Goal: Register for event/course

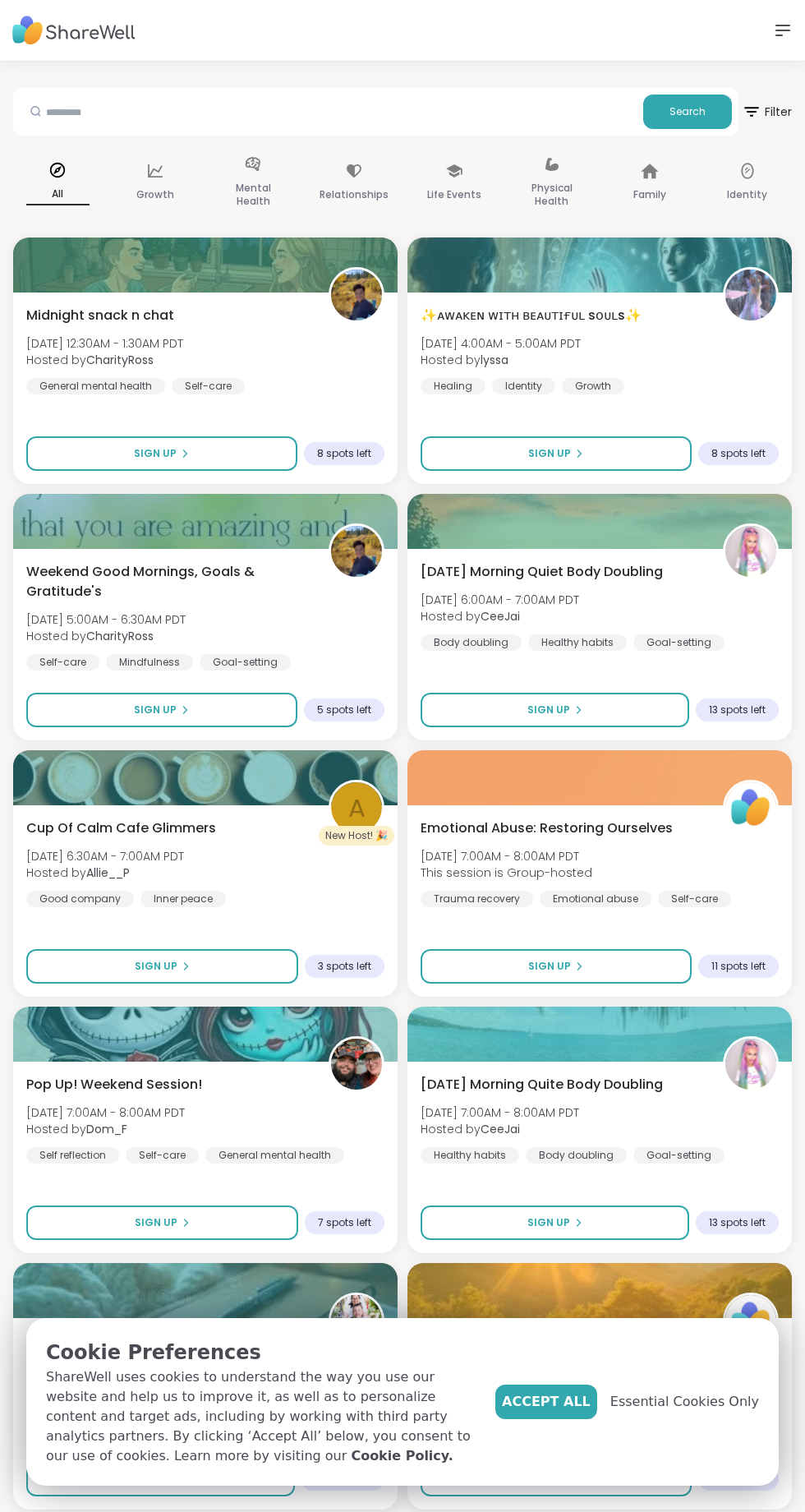
click at [448, 172] on icon at bounding box center [454, 171] width 18 height 18
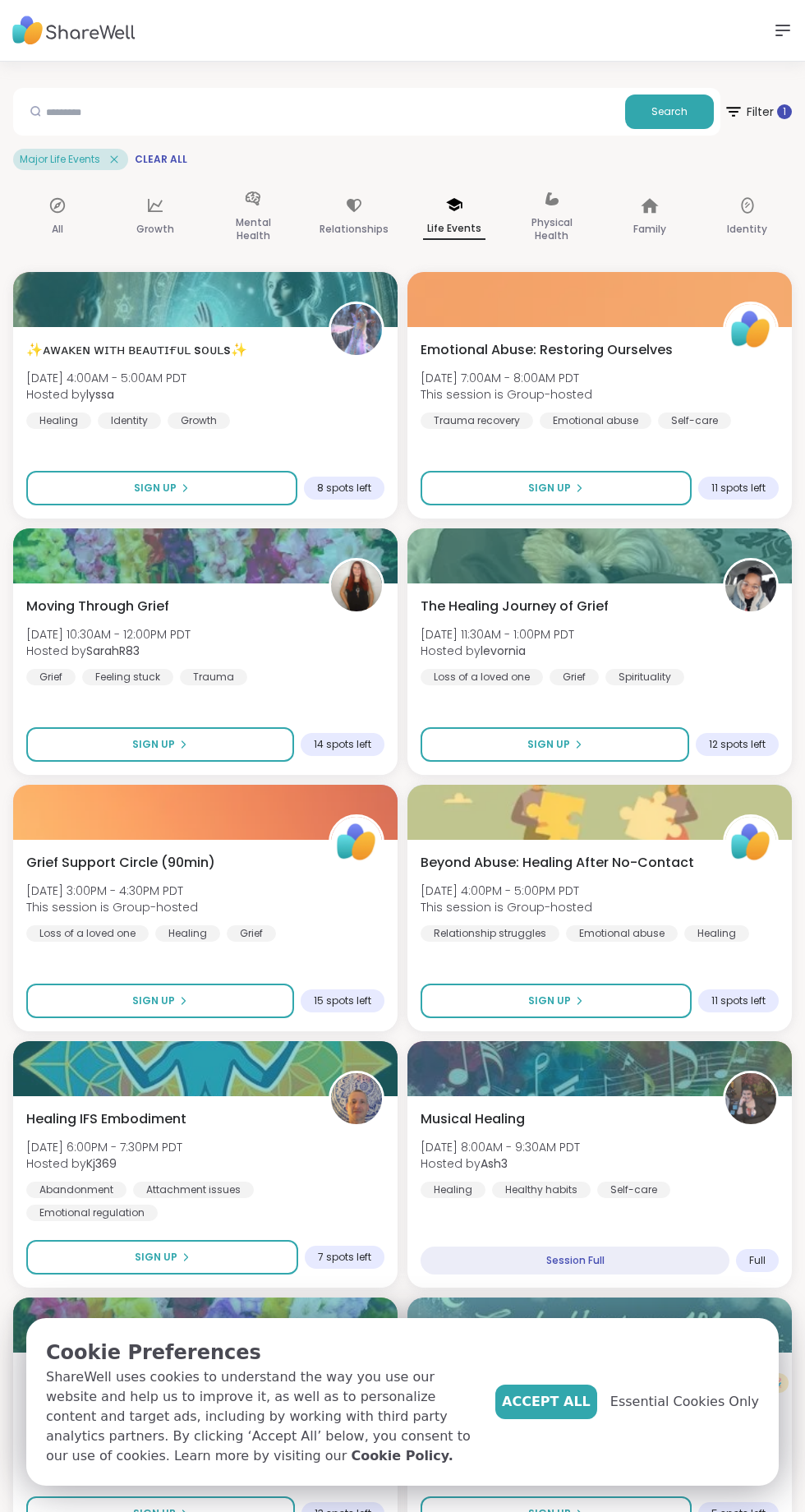
click at [734, 120] on icon at bounding box center [734, 112] width 19 height 19
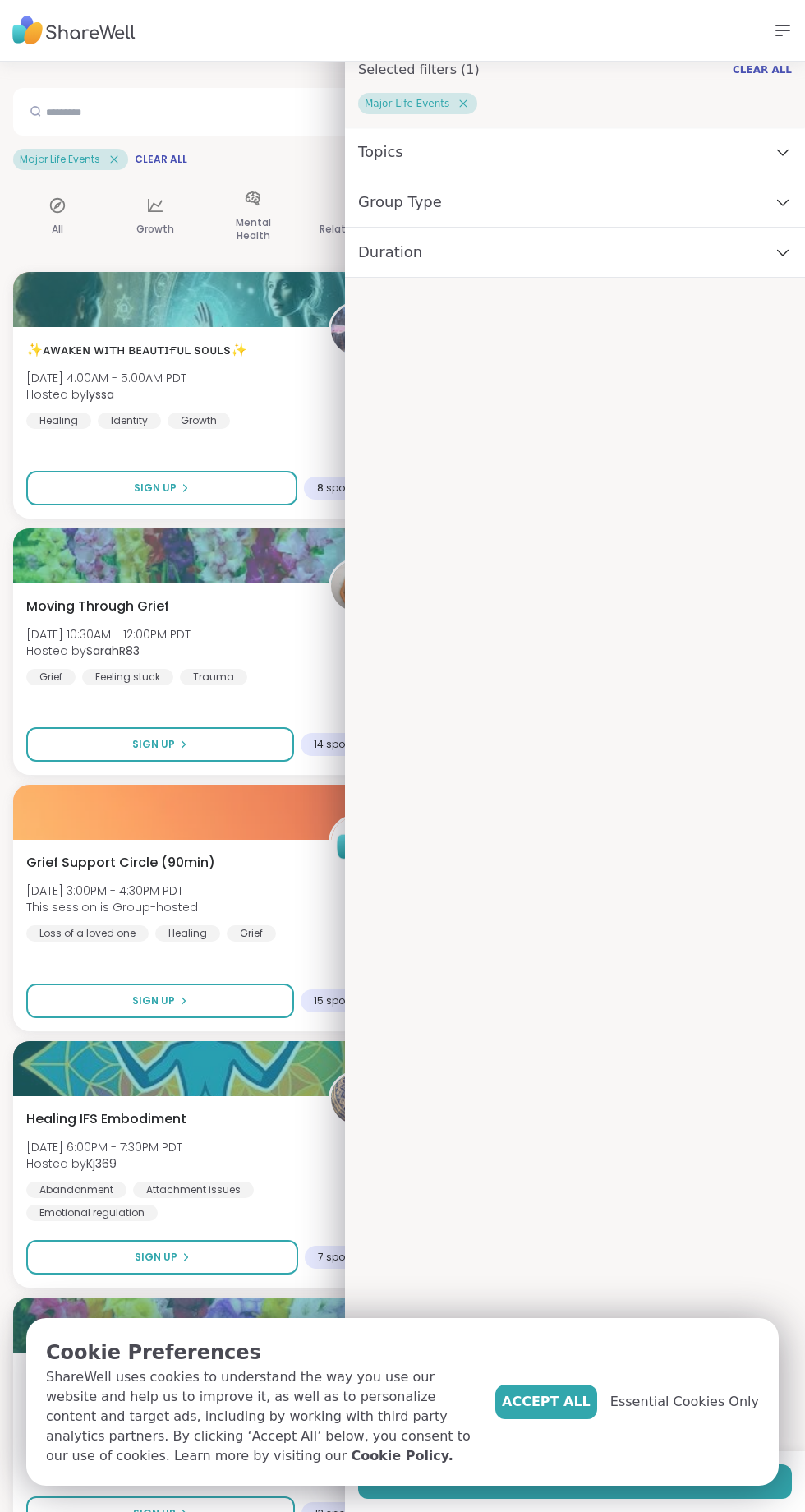
click at [769, 268] on div "Duration" at bounding box center [574, 253] width 460 height 50
click at [631, 220] on div "Group Type" at bounding box center [574, 202] width 460 height 50
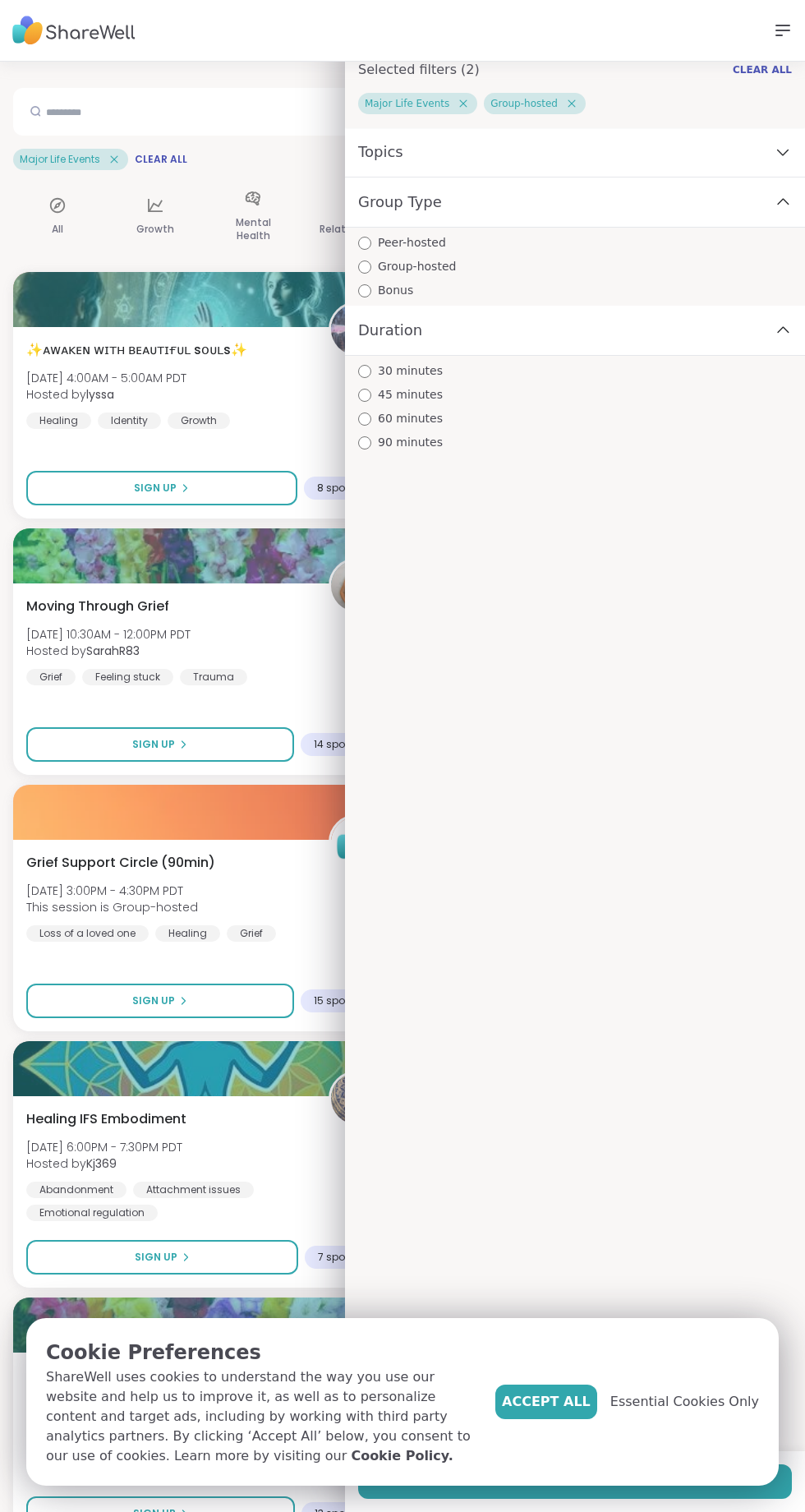
click at [761, 168] on div "Topics" at bounding box center [574, 152] width 460 height 50
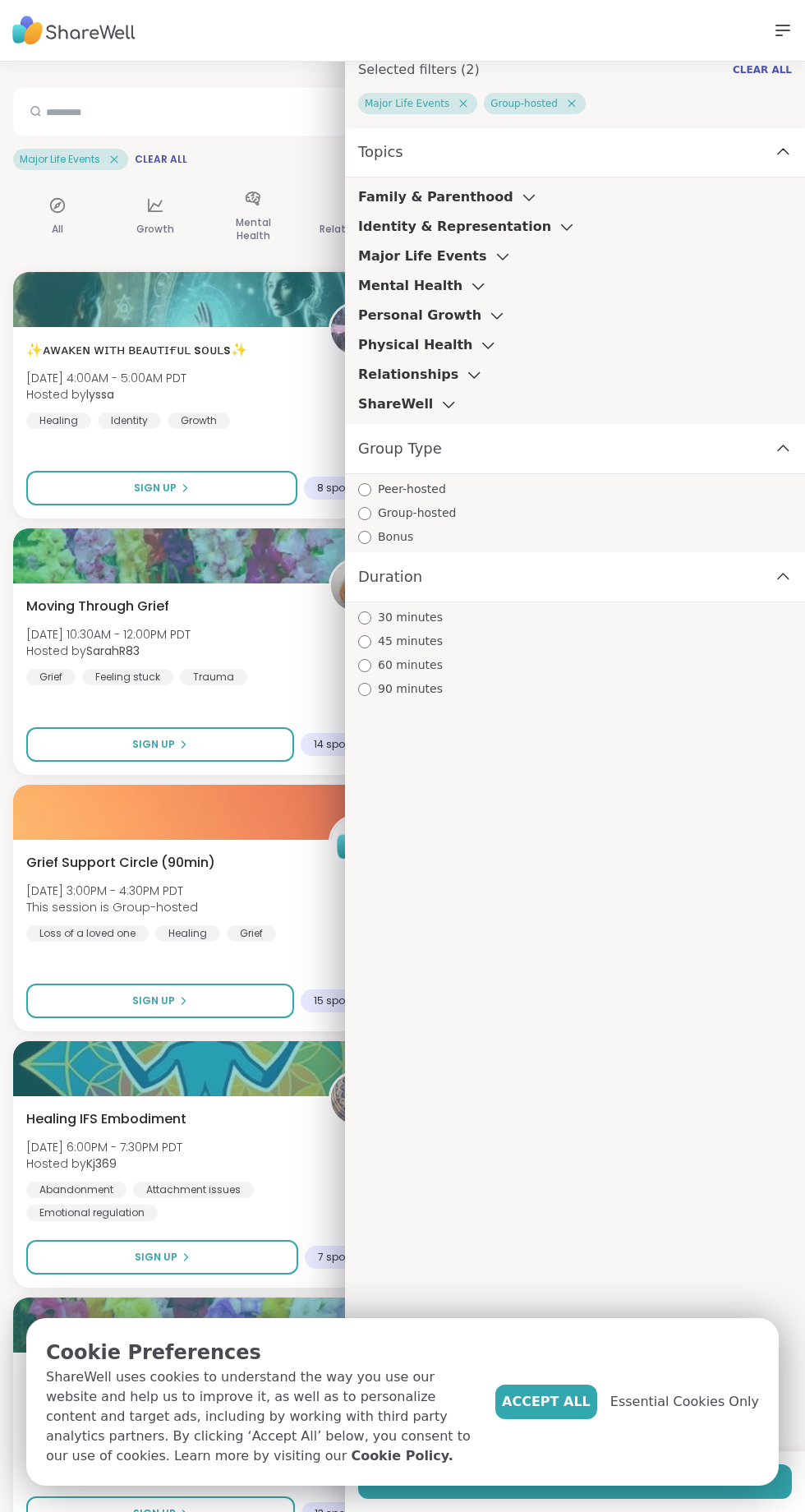
click at [520, 197] on icon at bounding box center [529, 197] width 18 height 11
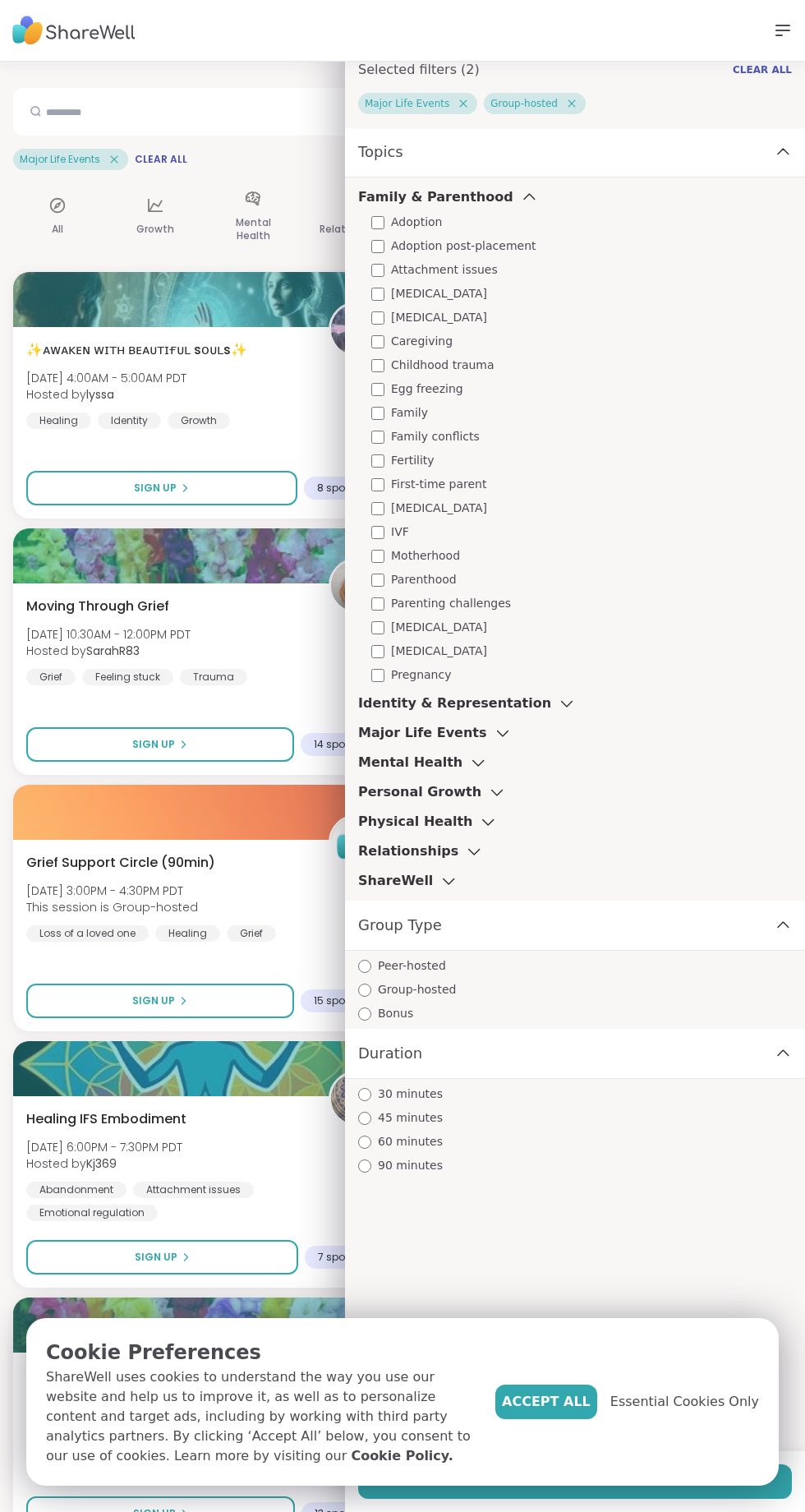
click at [558, 703] on icon at bounding box center [567, 703] width 18 height 11
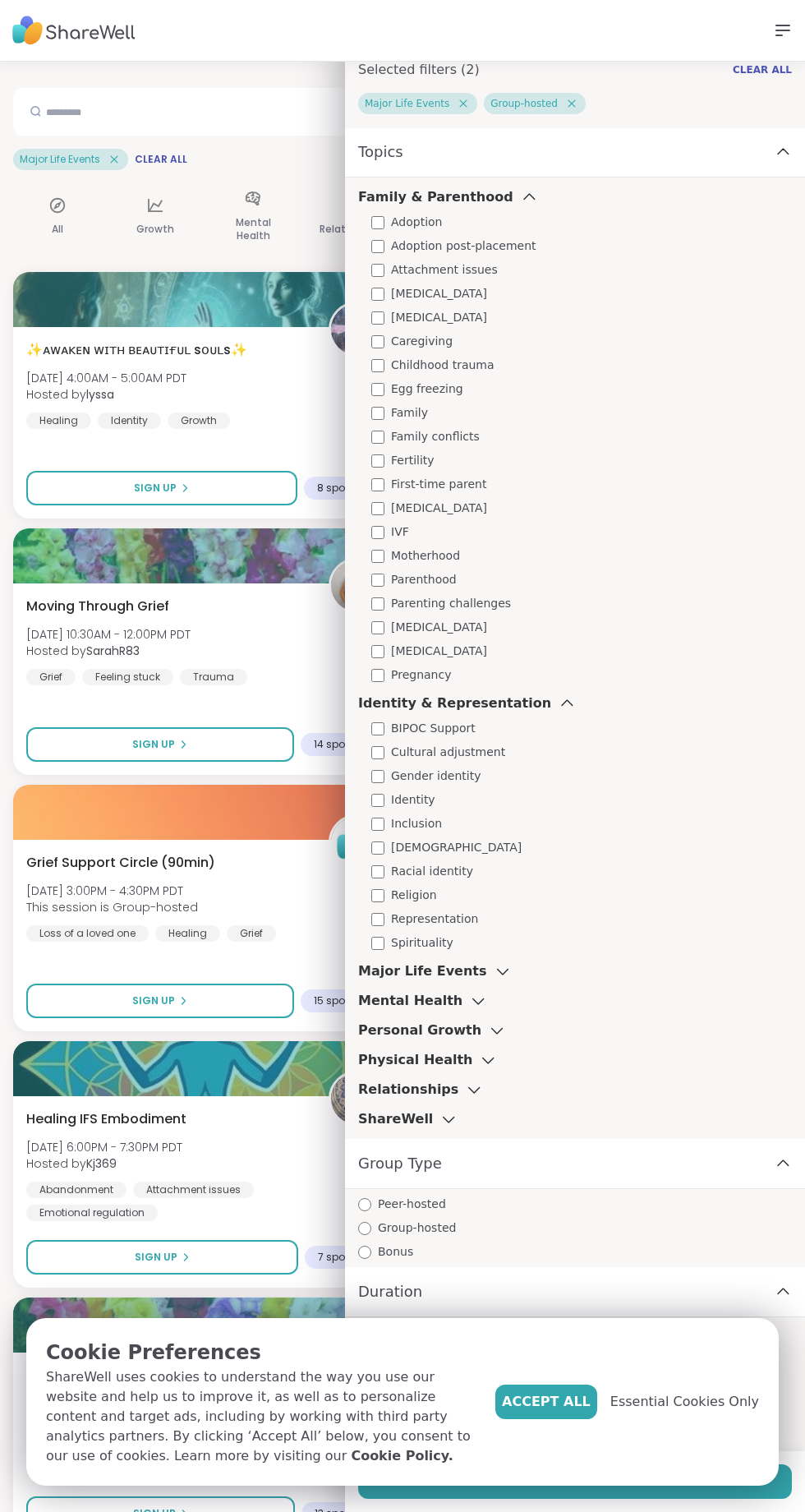
scroll to position [108, 0]
click at [497, 970] on icon at bounding box center [502, 973] width 11 height 6
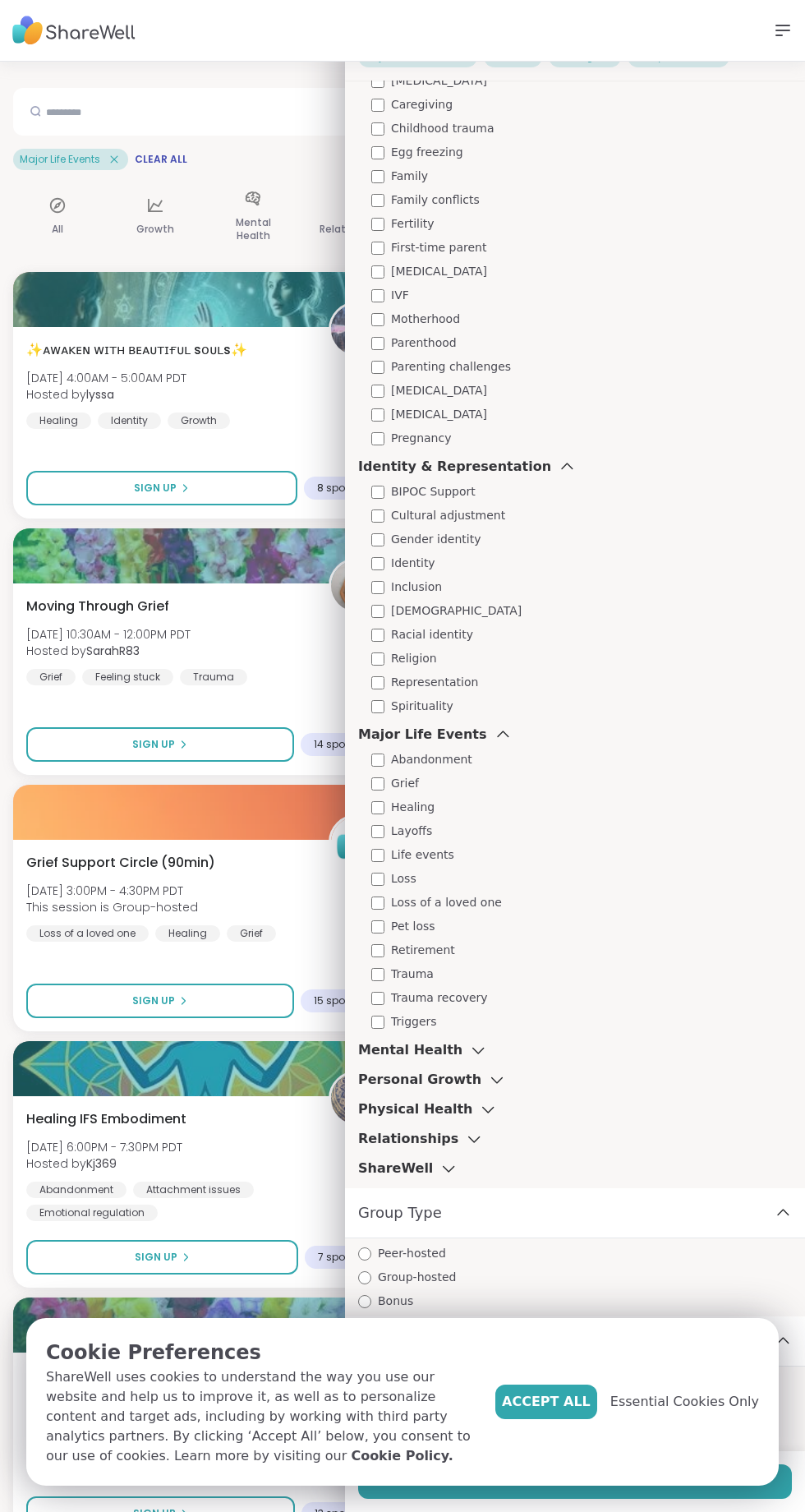
scroll to position [252, 0]
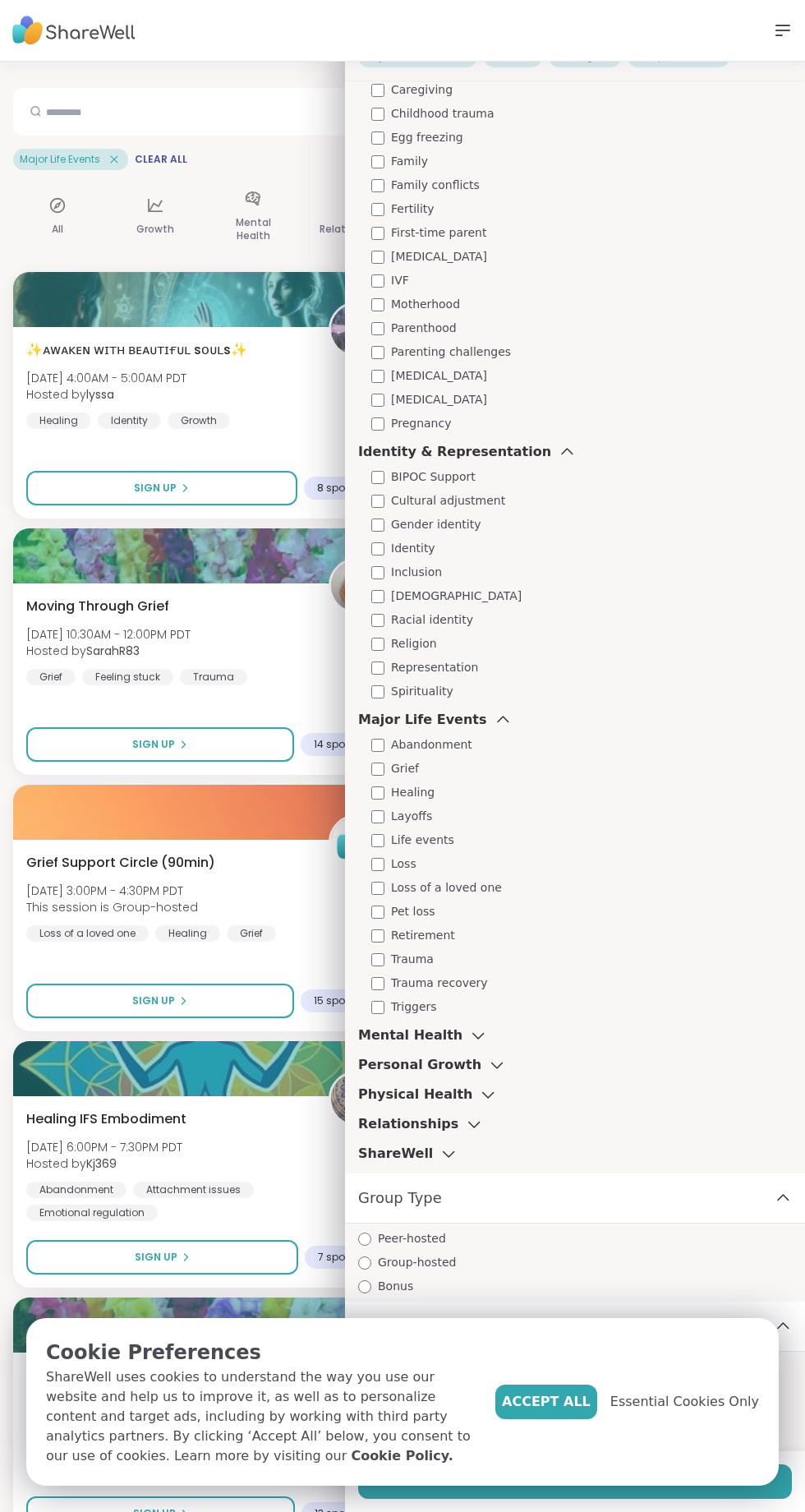
click at [469, 1036] on icon at bounding box center [478, 1035] width 18 height 11
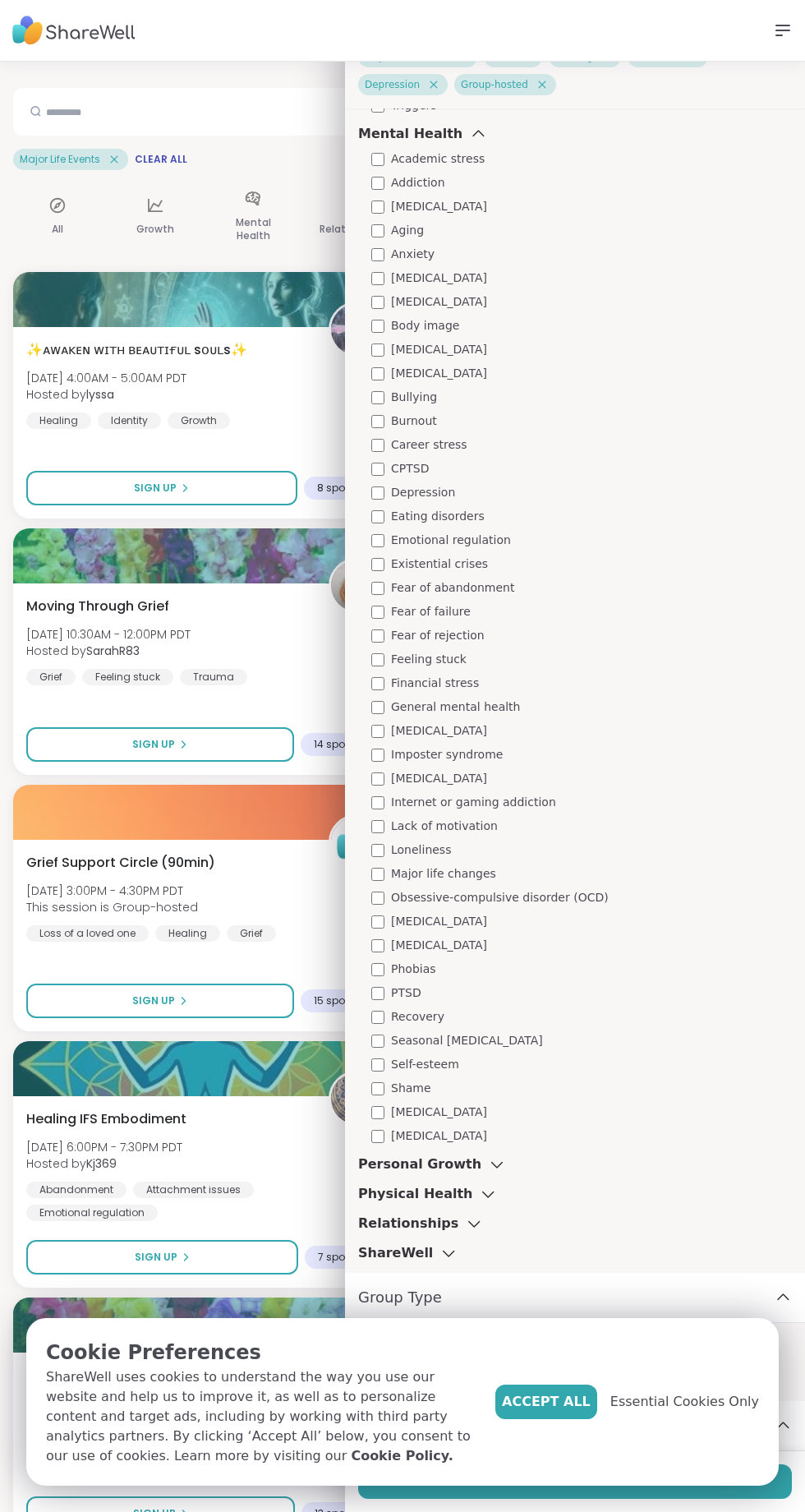
scroll to position [1281, 0]
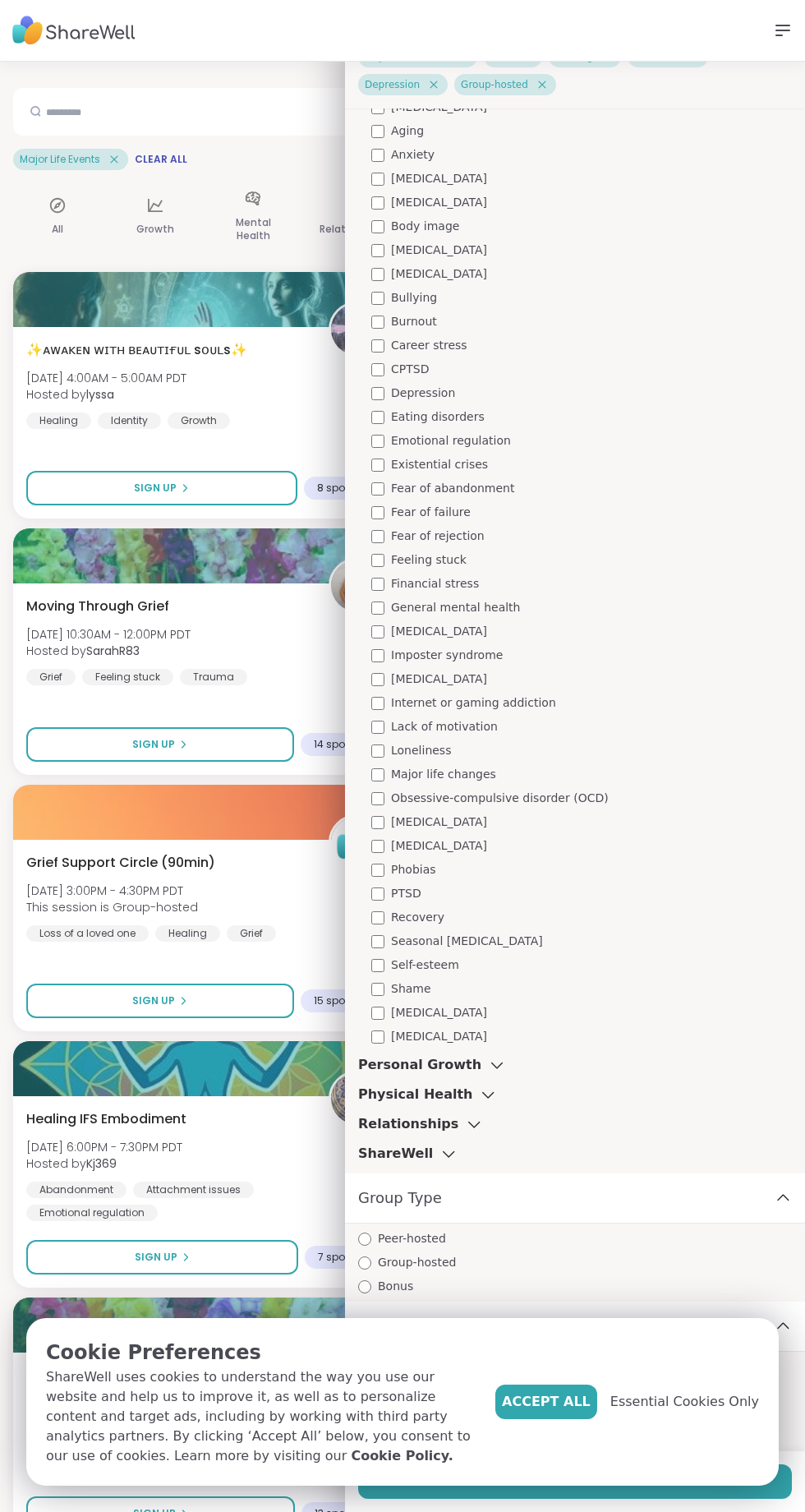
click at [461, 1069] on div "Personal Growth" at bounding box center [432, 1065] width 148 height 19
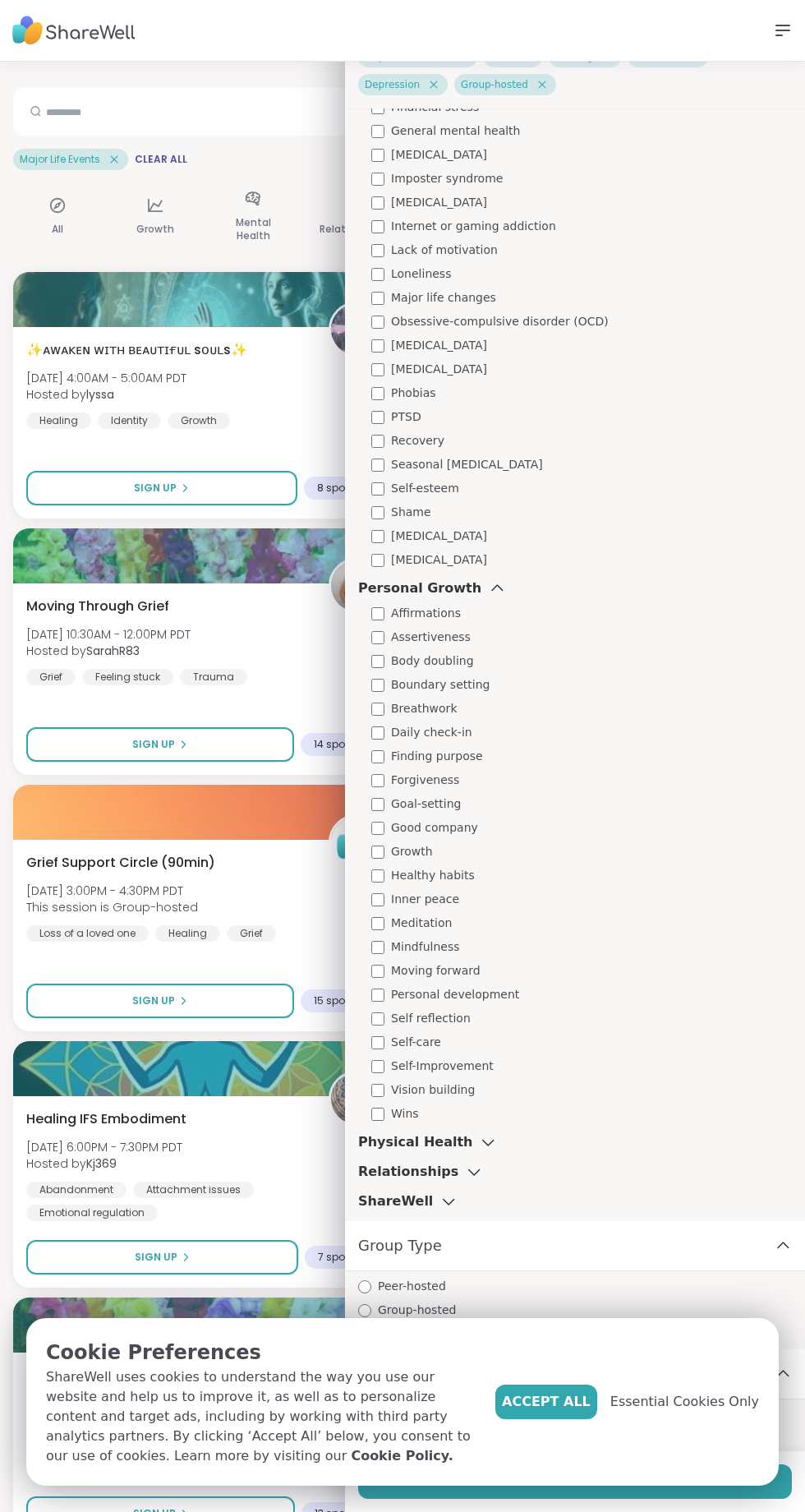
scroll to position [1805, 0]
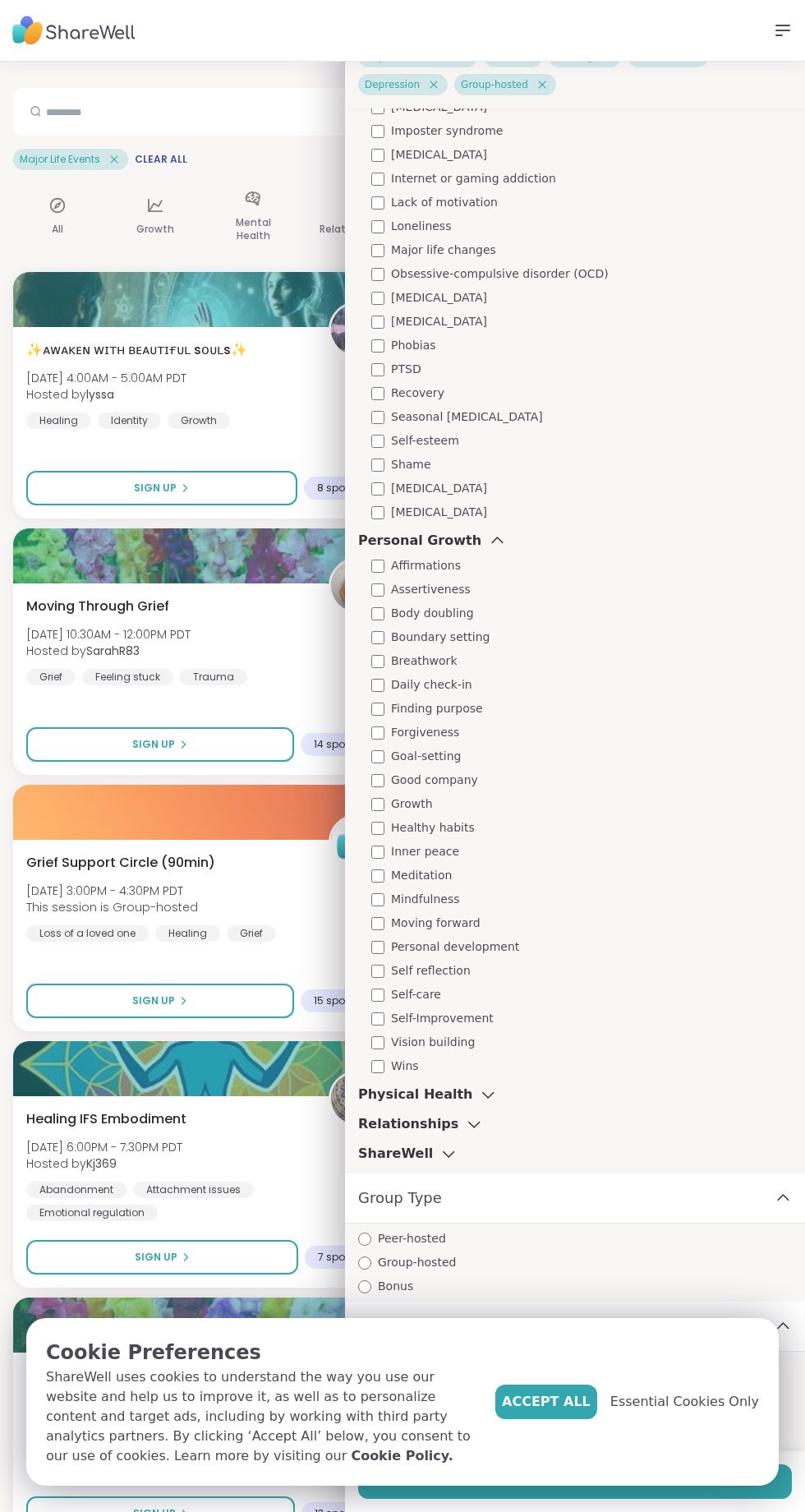
click at [465, 1123] on icon at bounding box center [474, 1124] width 18 height 11
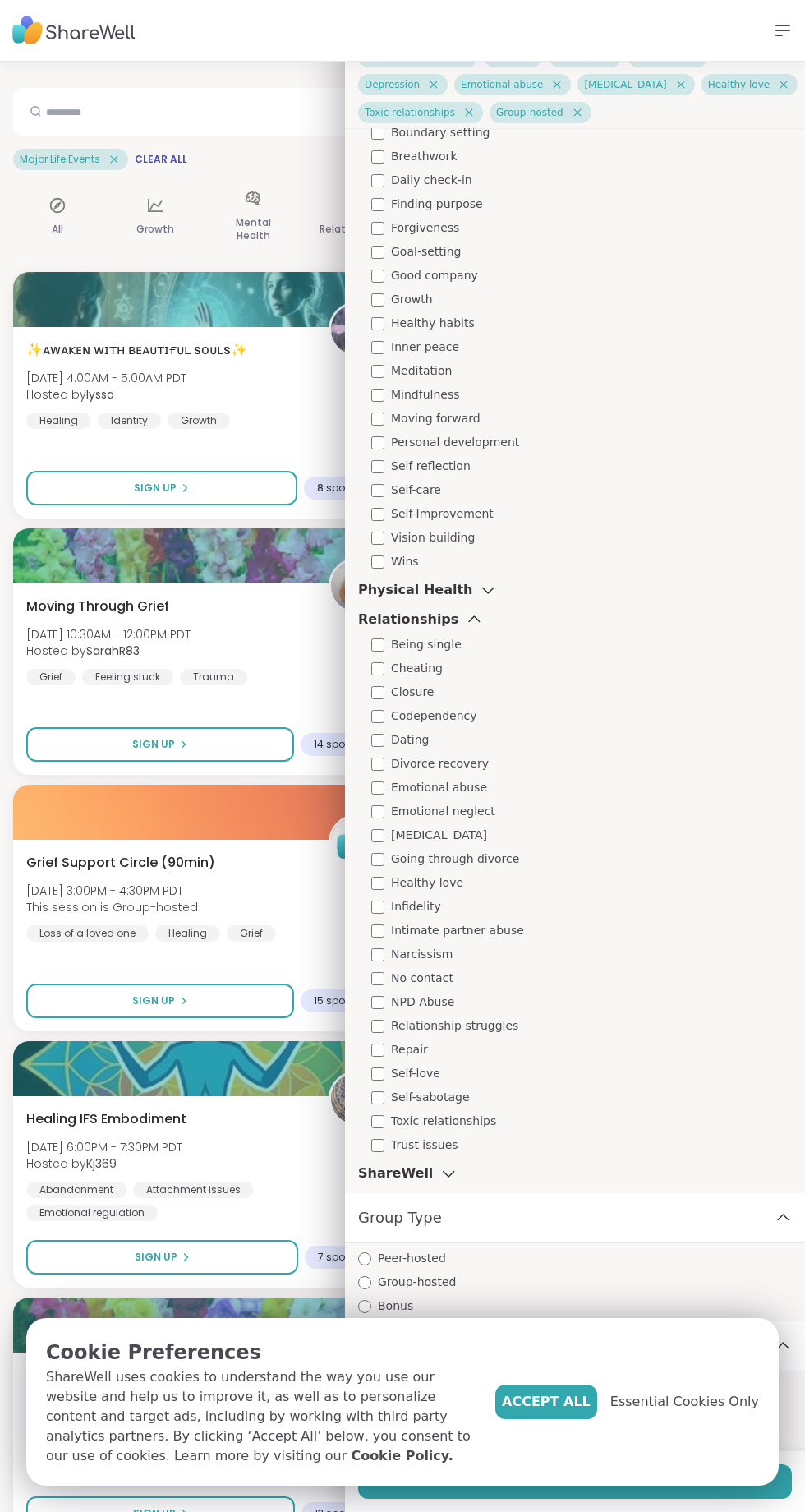
scroll to position [2349, 0]
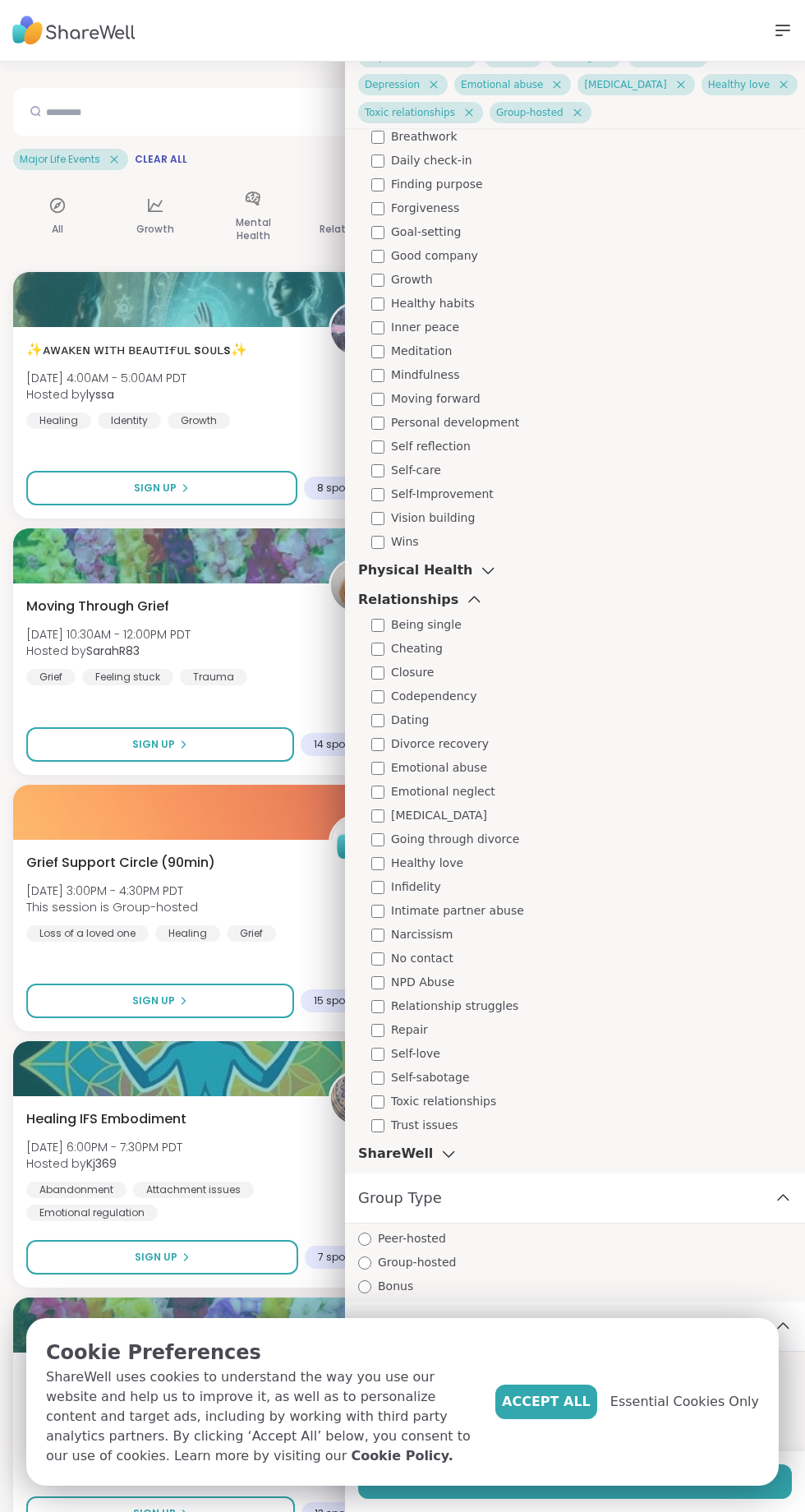
click at [440, 1152] on icon at bounding box center [449, 1154] width 18 height 11
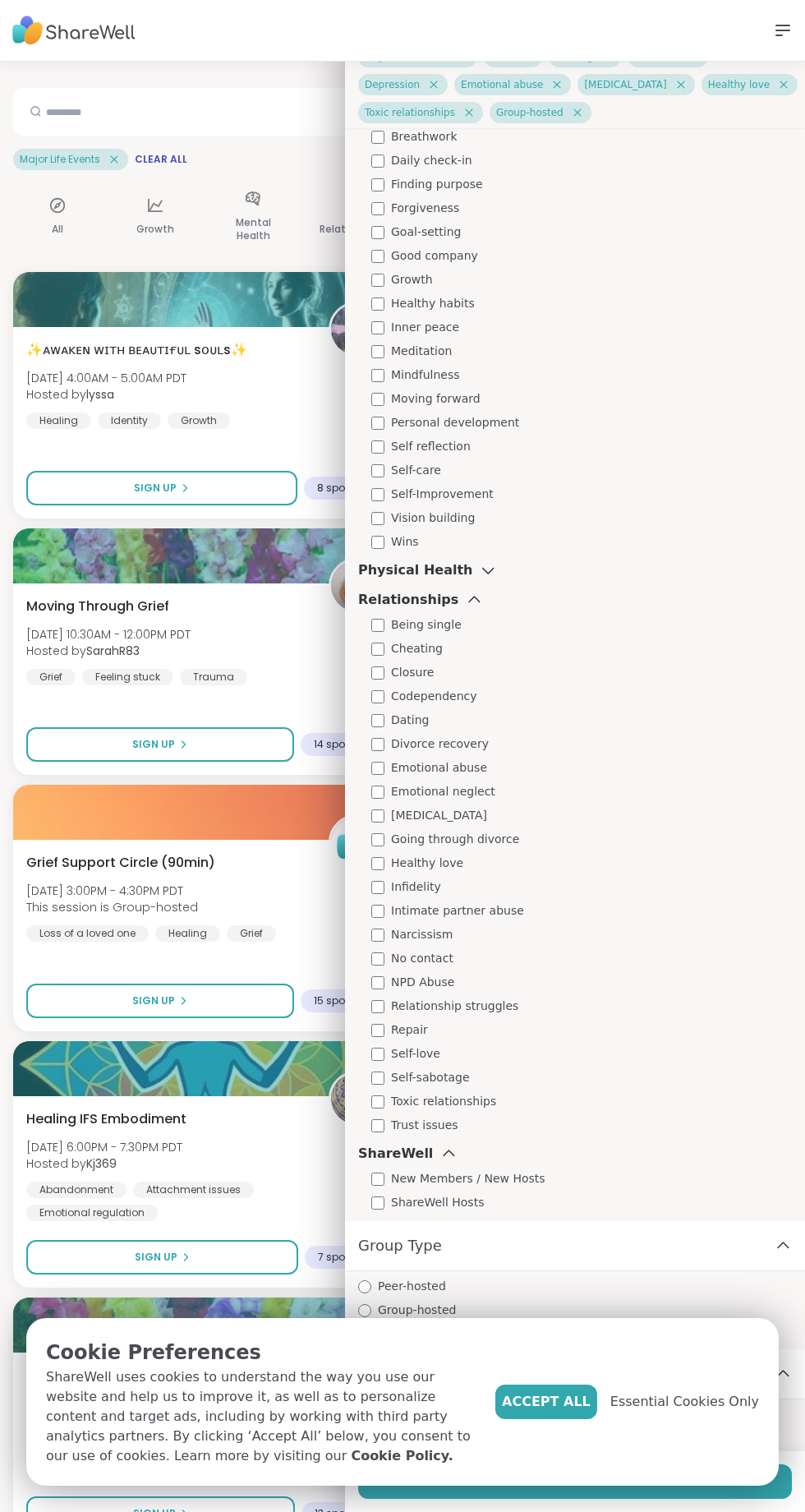
scroll to position [2396, 0]
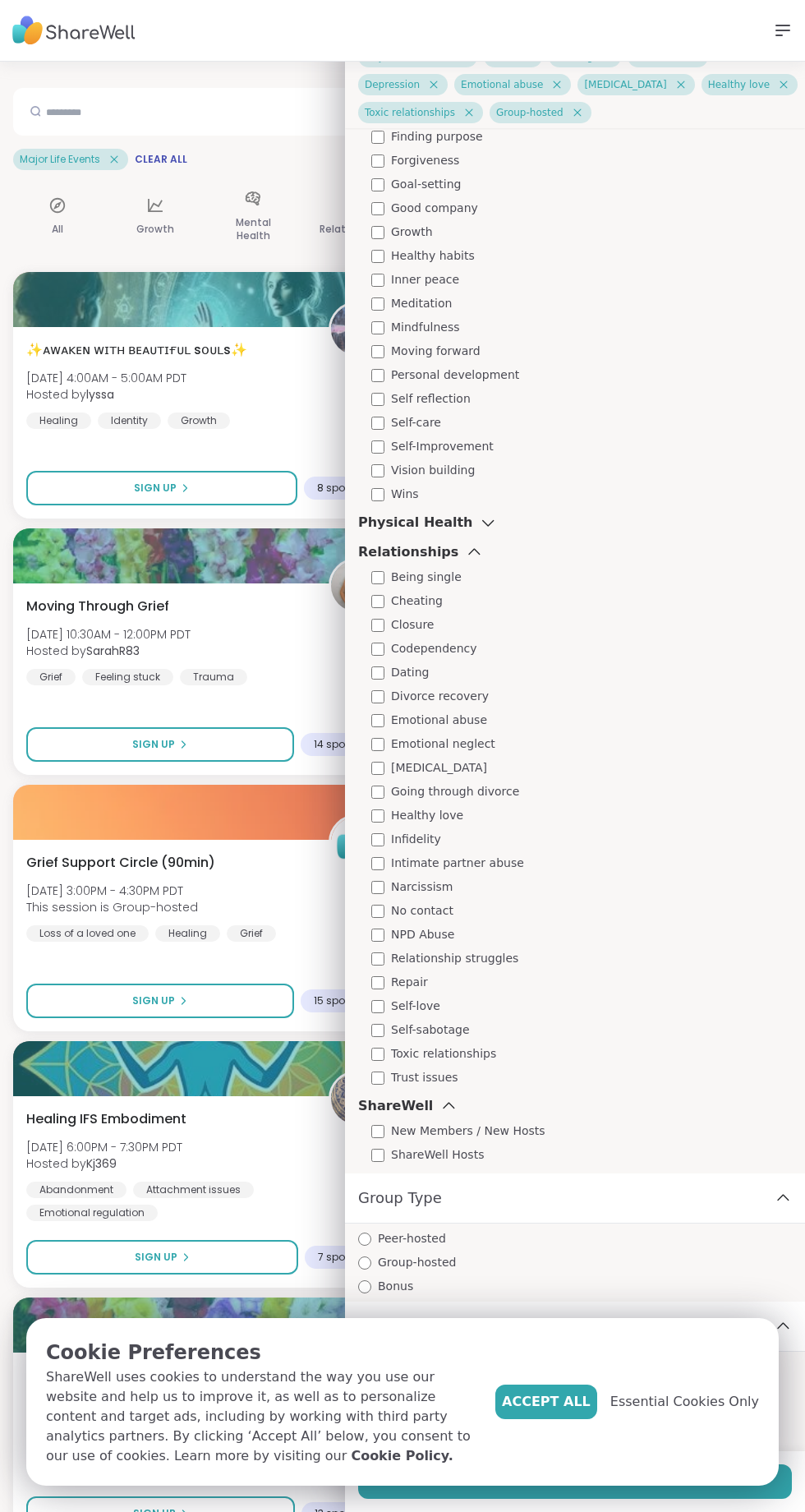
click at [591, 1454] on div "Accept All Essential Cookies Only" at bounding box center [627, 1402] width 264 height 128
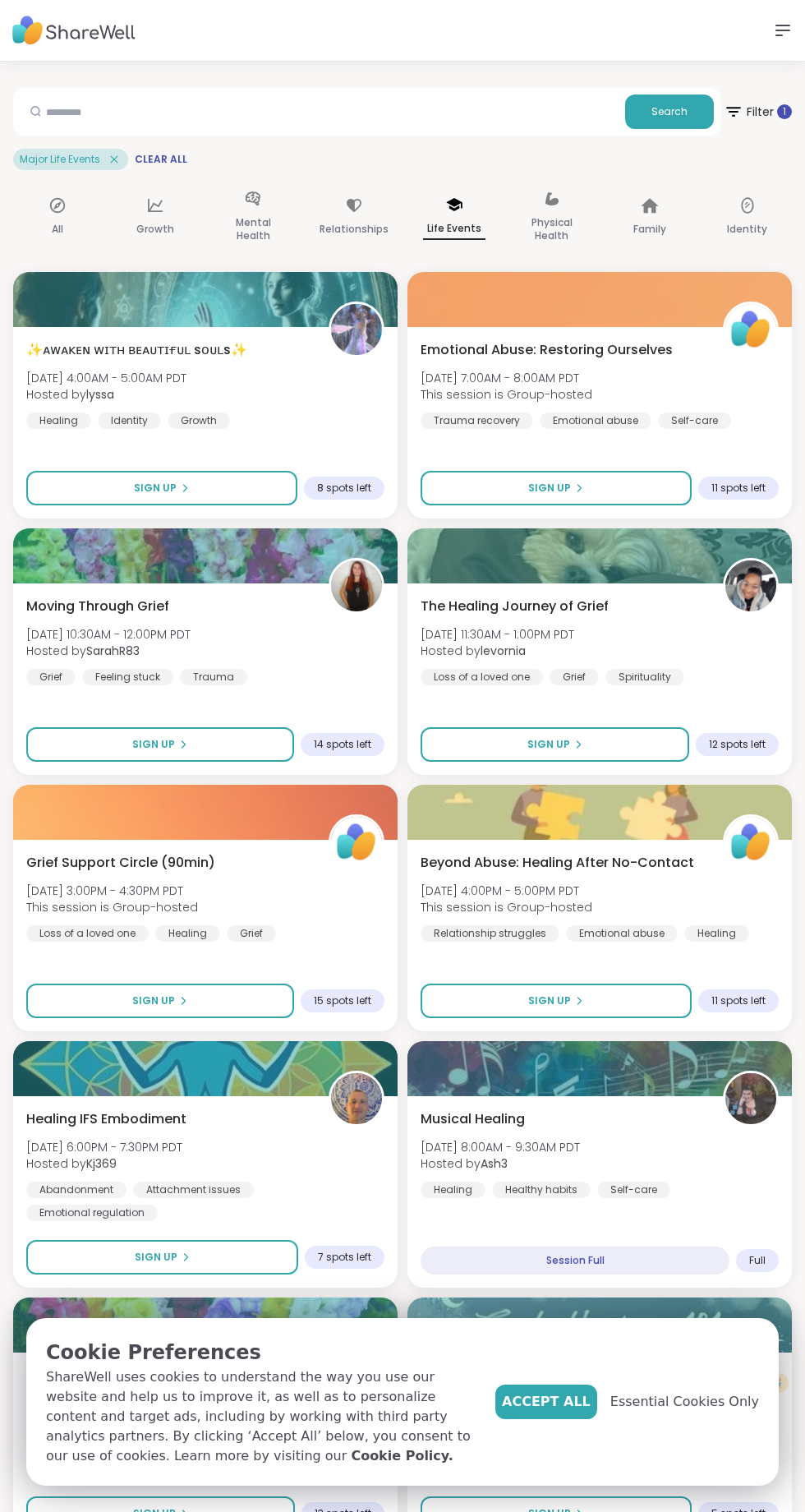
click at [590, 1412] on span "Accept All" at bounding box center [546, 1402] width 89 height 19
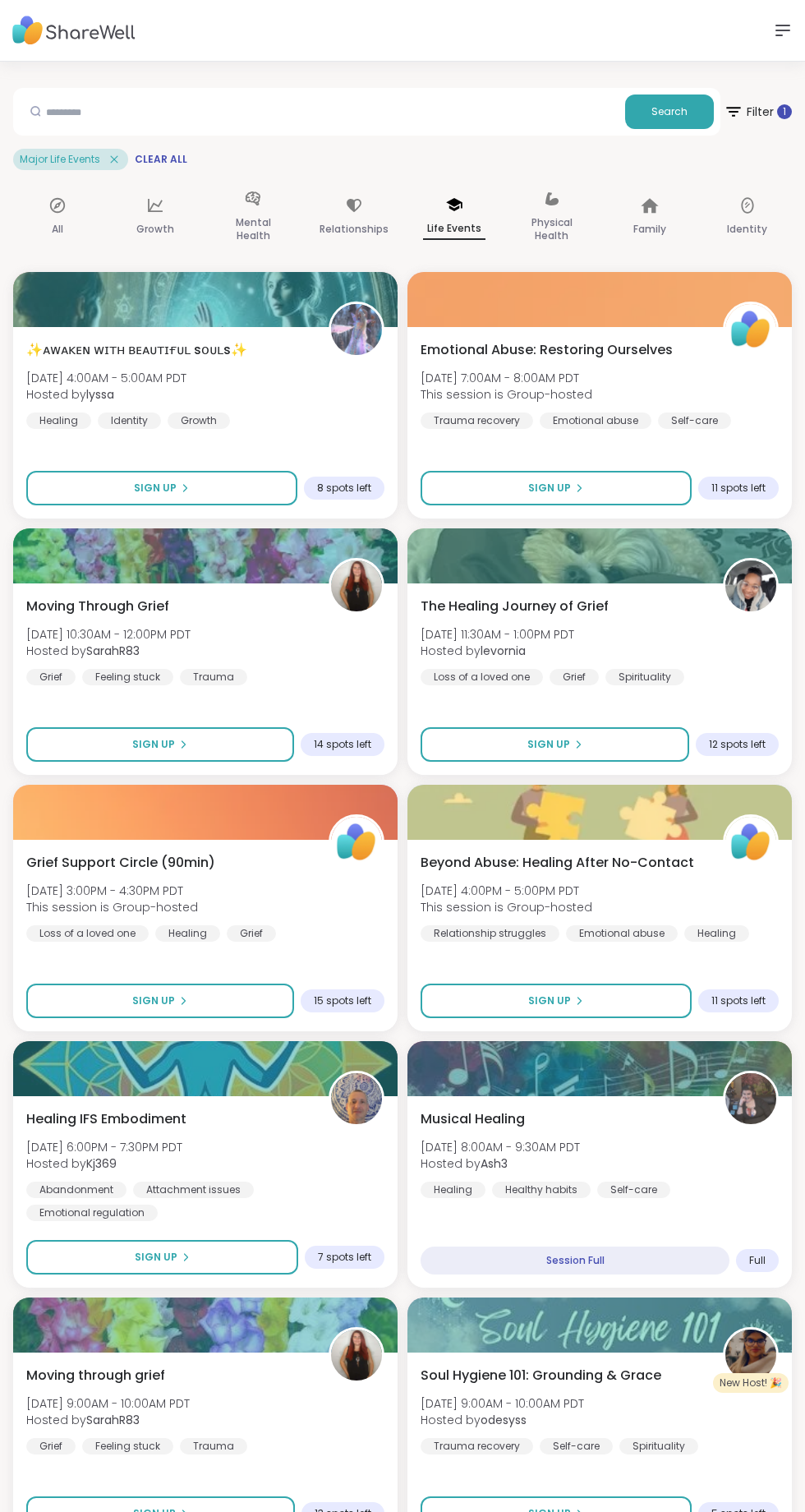
click at [160, 991] on button "Sign Up" at bounding box center [160, 1001] width 267 height 34
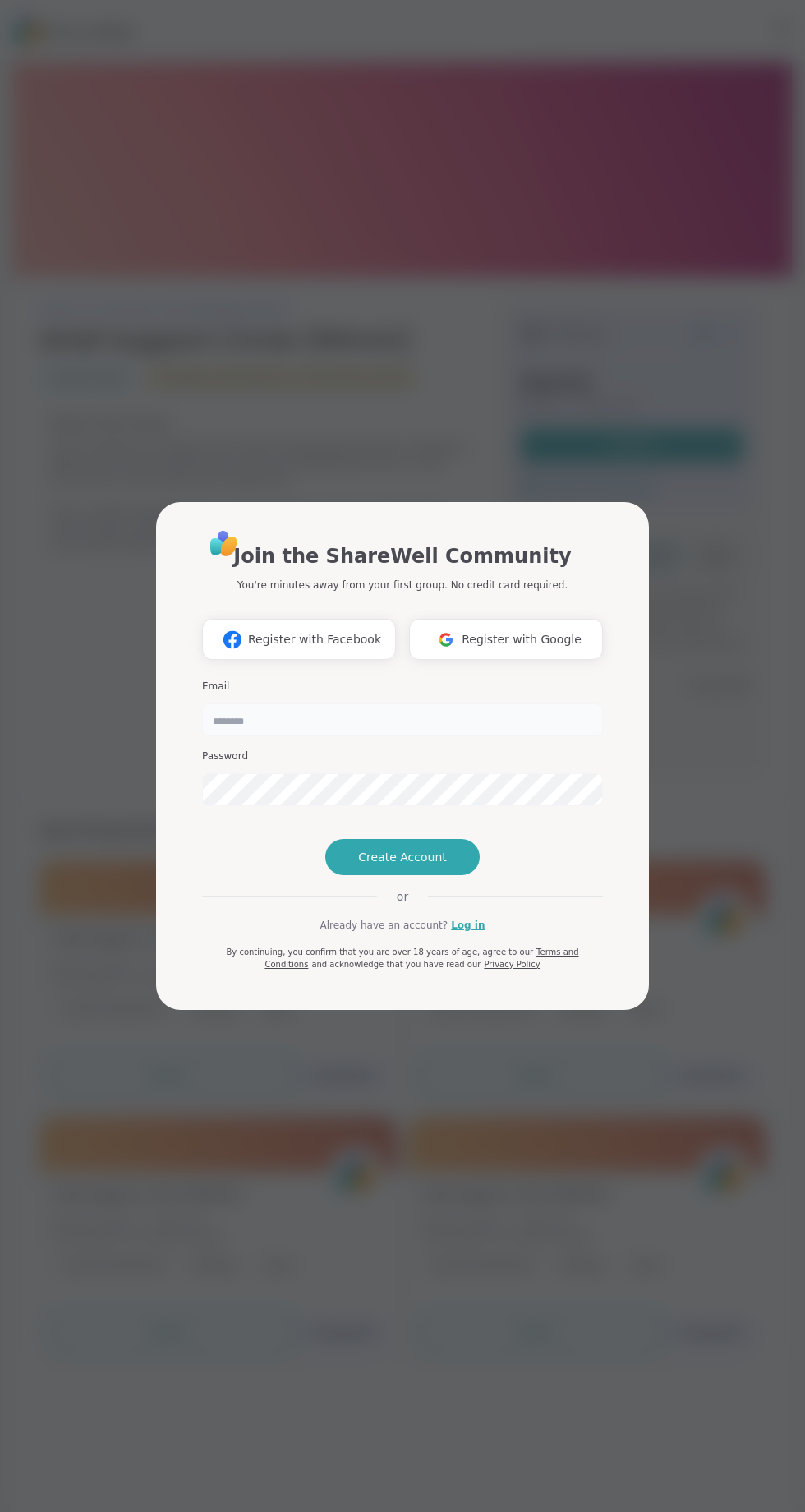
click at [401, 703] on input "email" at bounding box center [403, 719] width 401 height 33
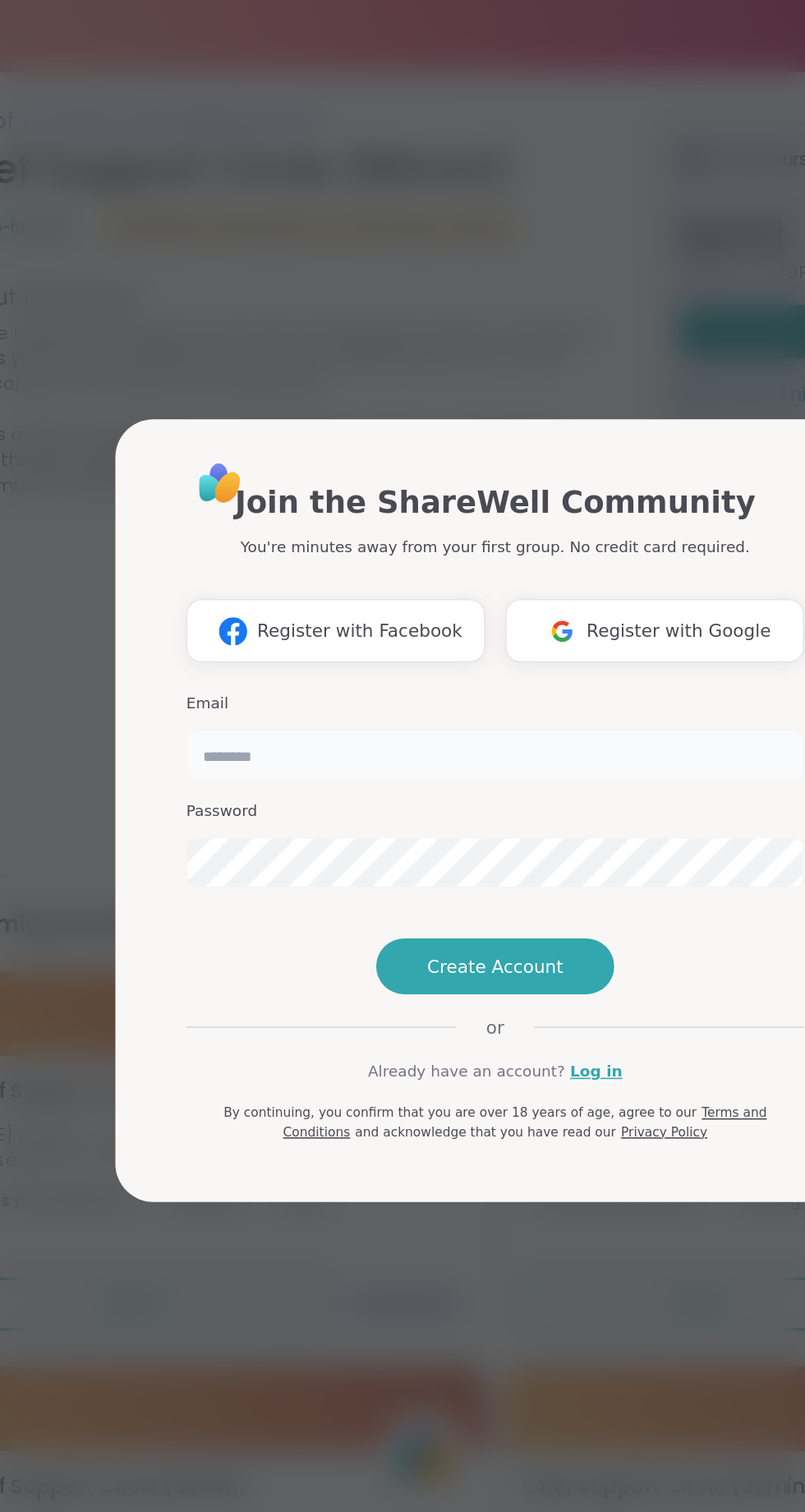
type input "**********"
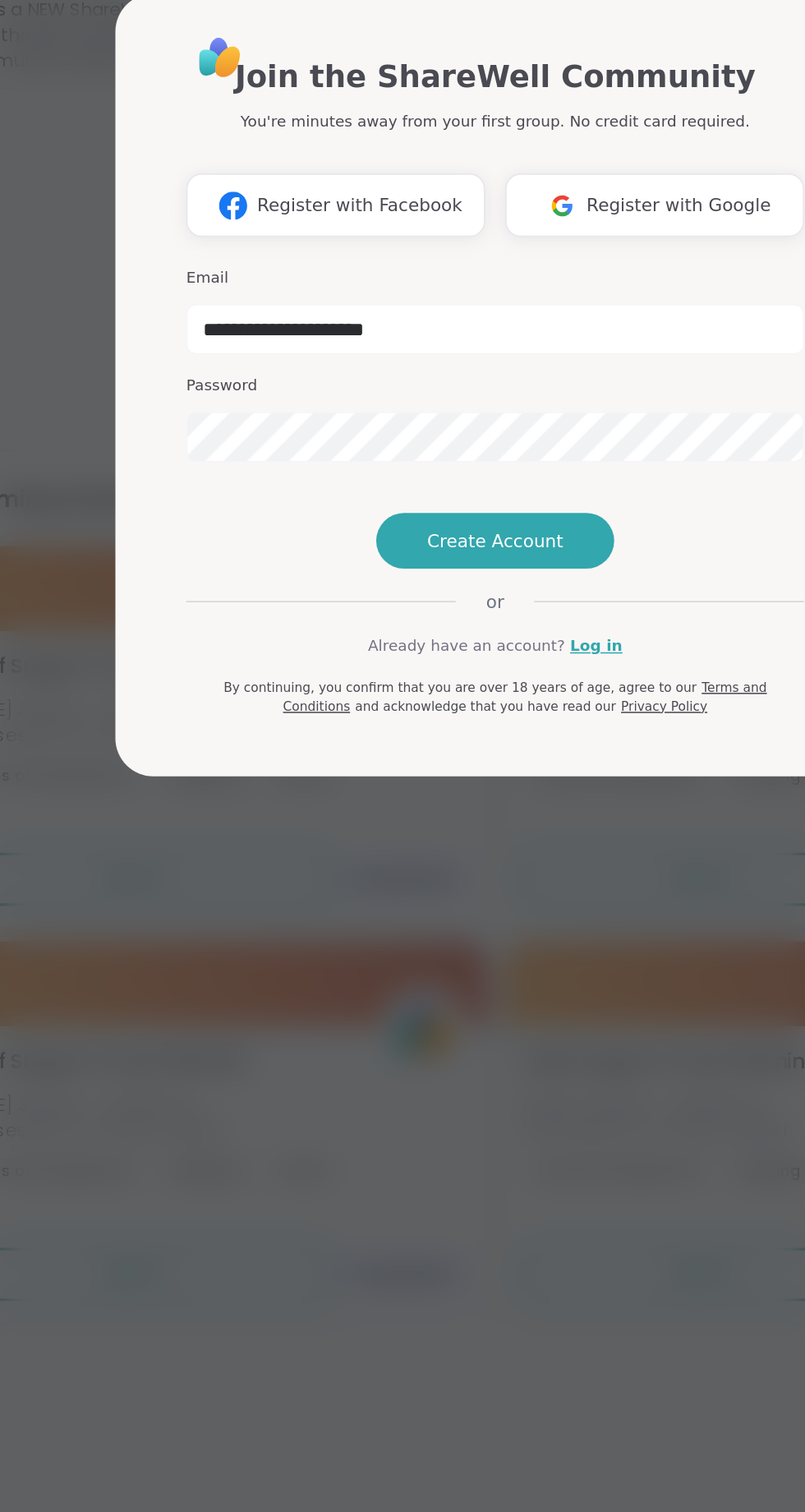
click at [470, 933] on link "Log in" at bounding box center [468, 925] width 33 height 15
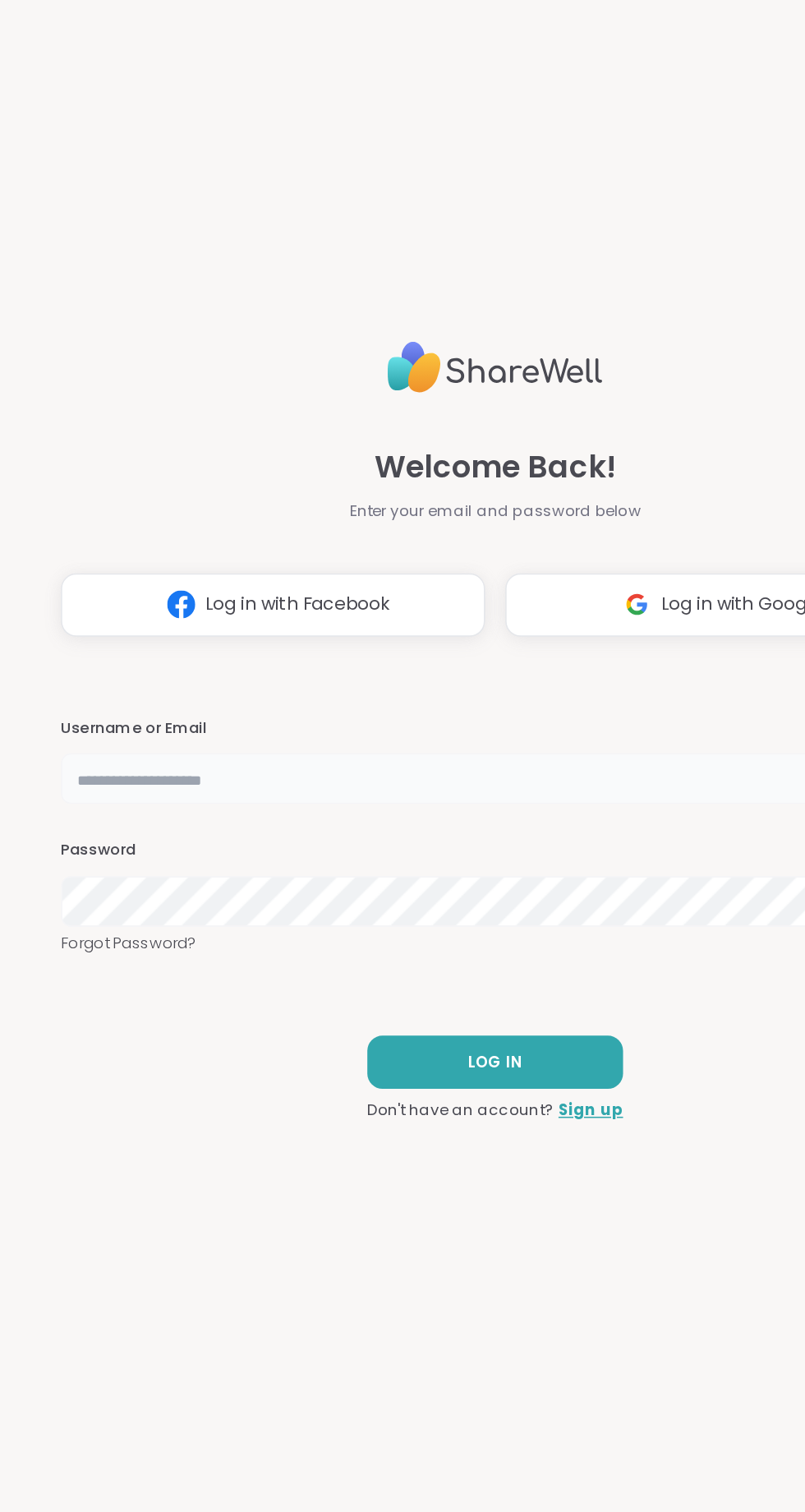
click at [354, 783] on input "text" at bounding box center [402, 789] width 564 height 33
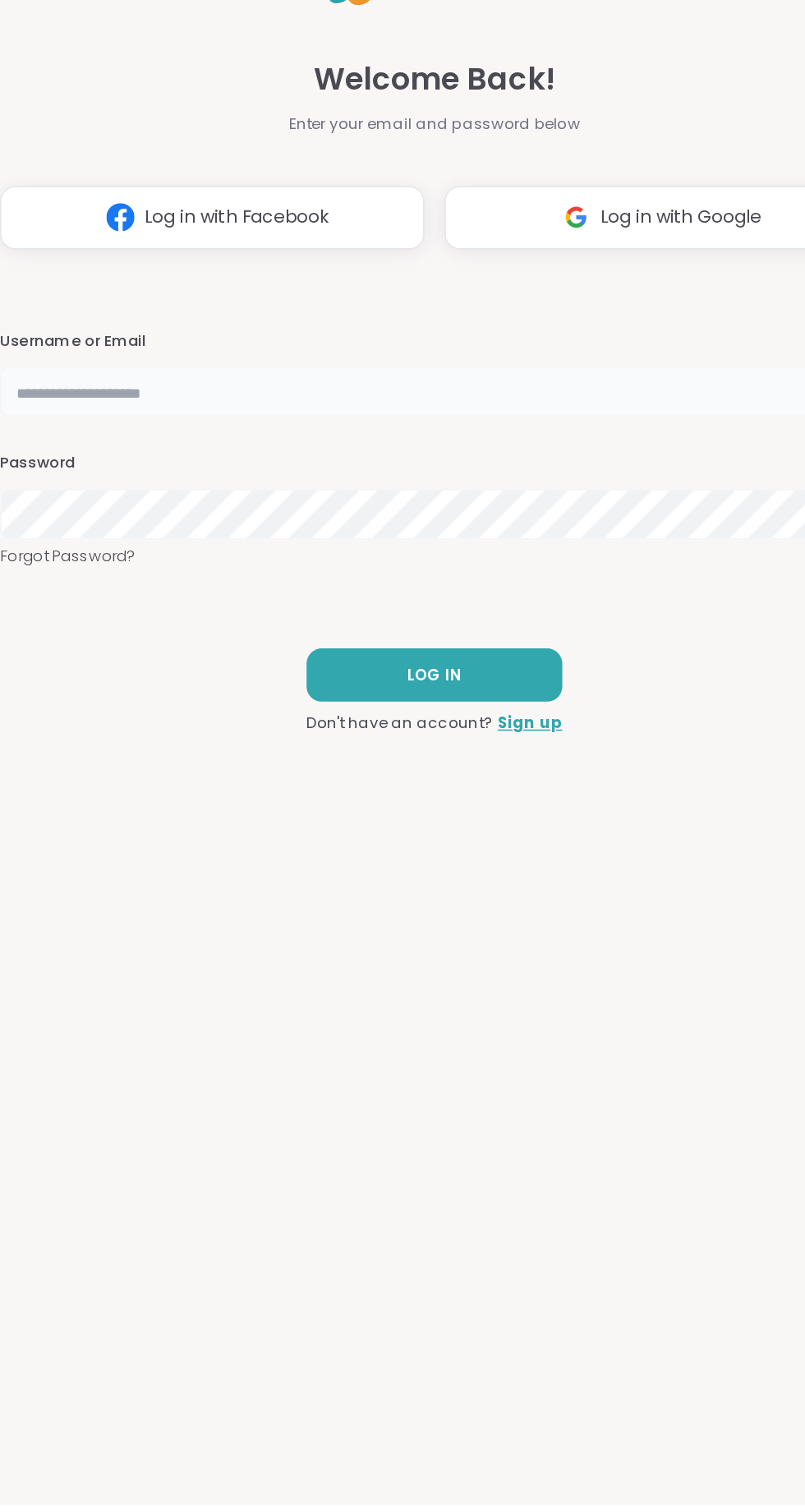
click at [456, 786] on input "text" at bounding box center [402, 789] width 564 height 33
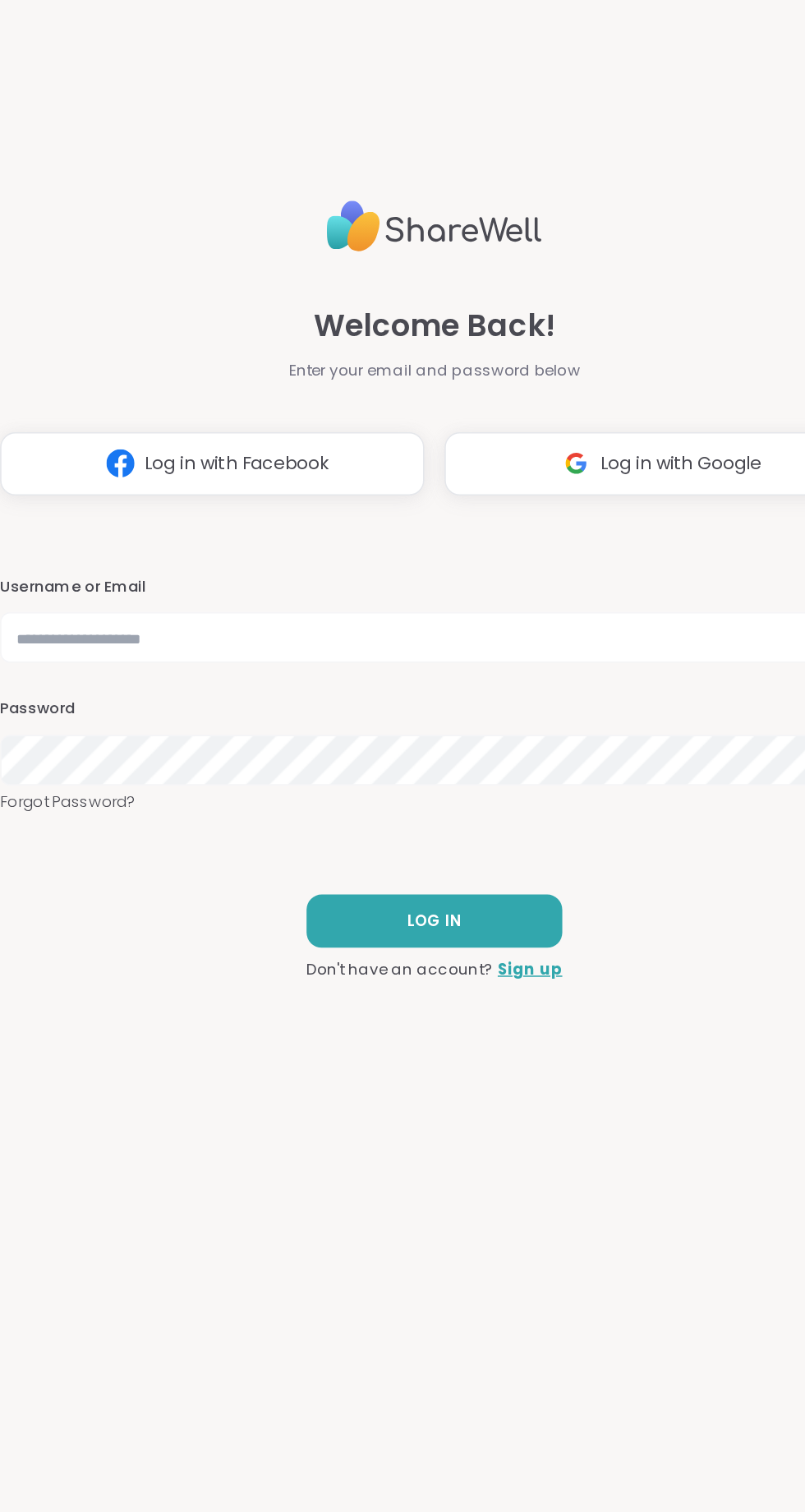
click at [496, 691] on img at bounding box center [494, 677] width 31 height 31
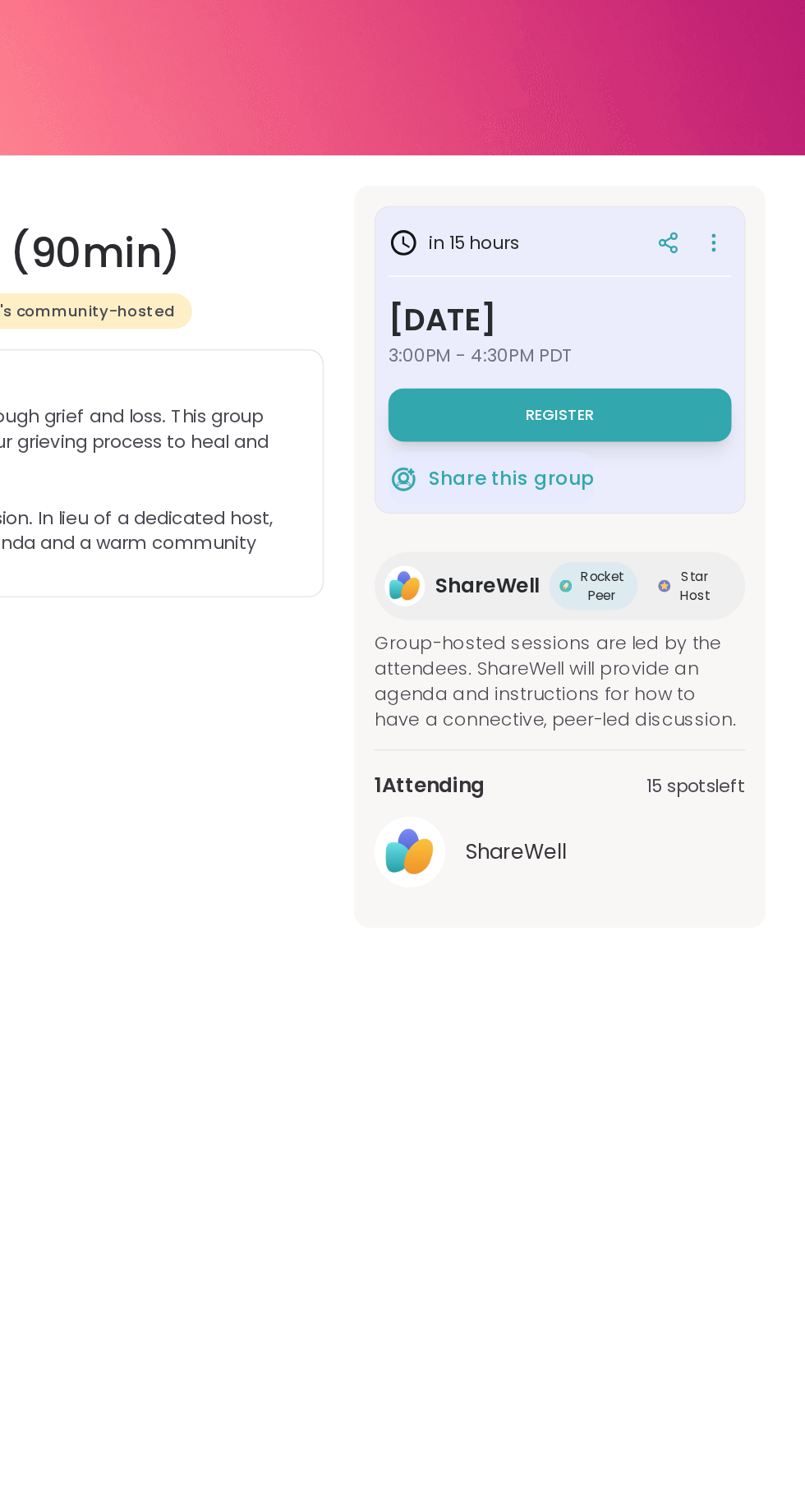
click at [712, 436] on button "Register" at bounding box center [645, 449] width 223 height 34
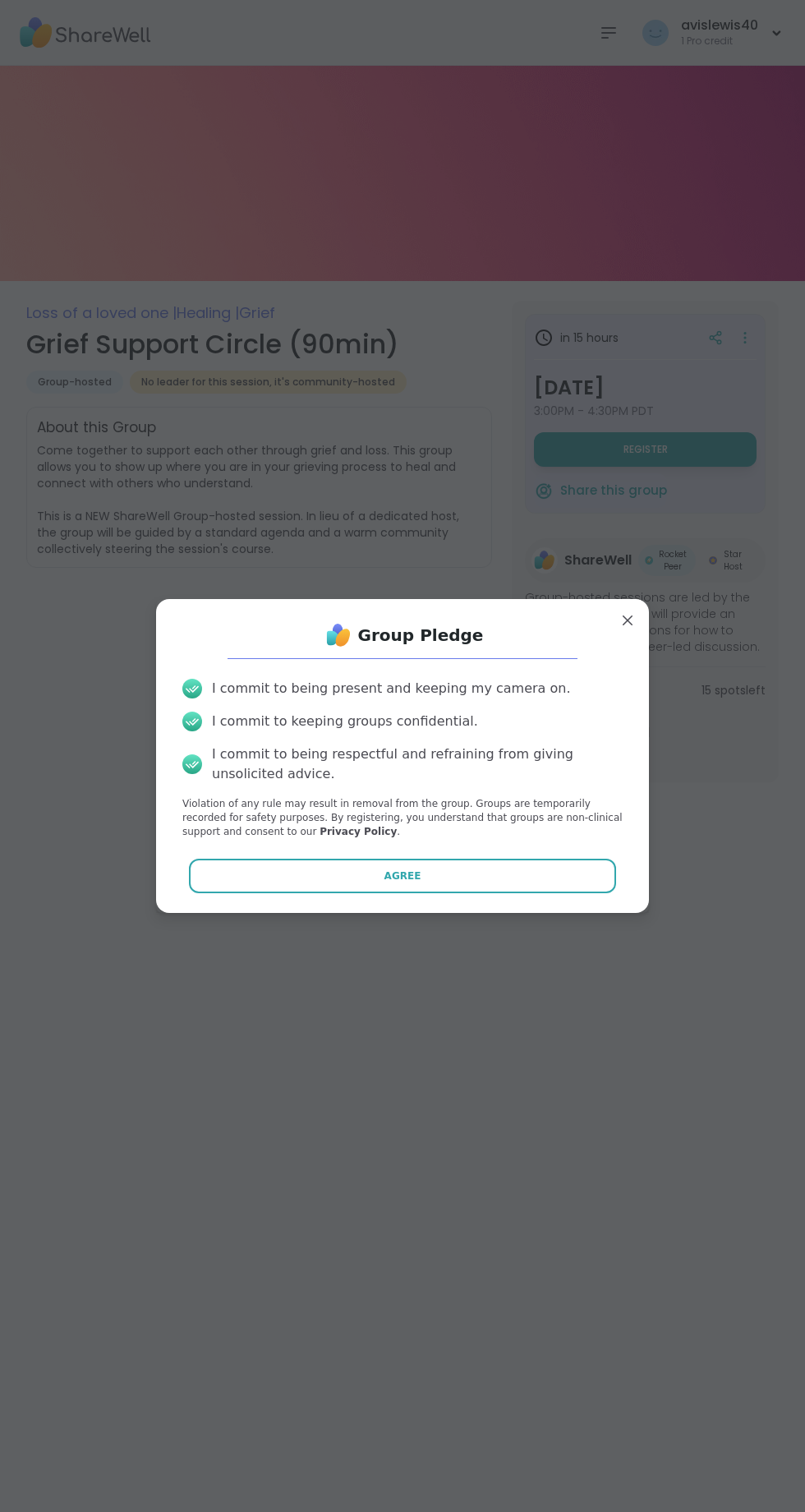
click at [361, 876] on button "Agree" at bounding box center [403, 876] width 428 height 34
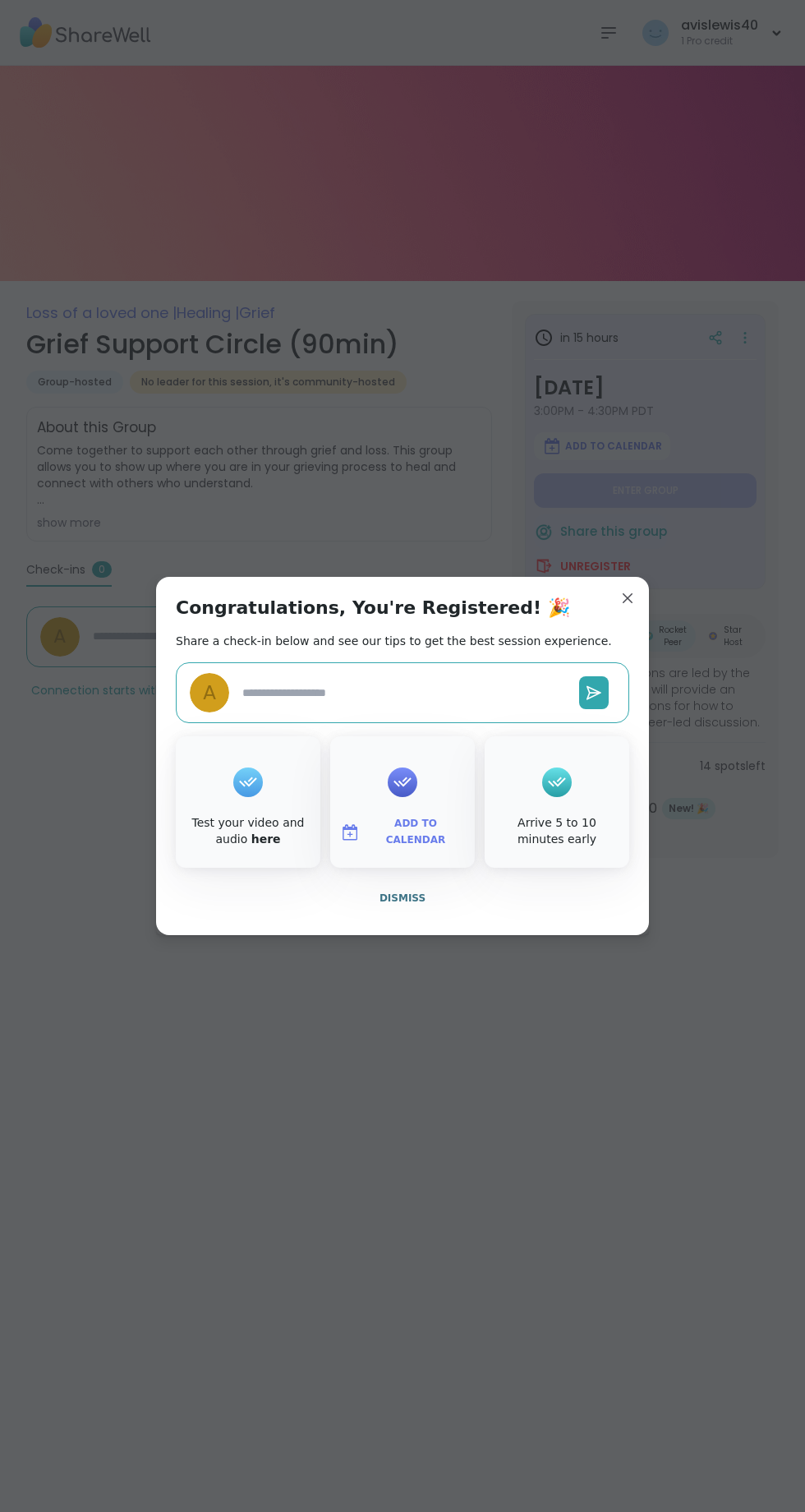
click at [384, 900] on span "Dismiss" at bounding box center [402, 898] width 46 height 11
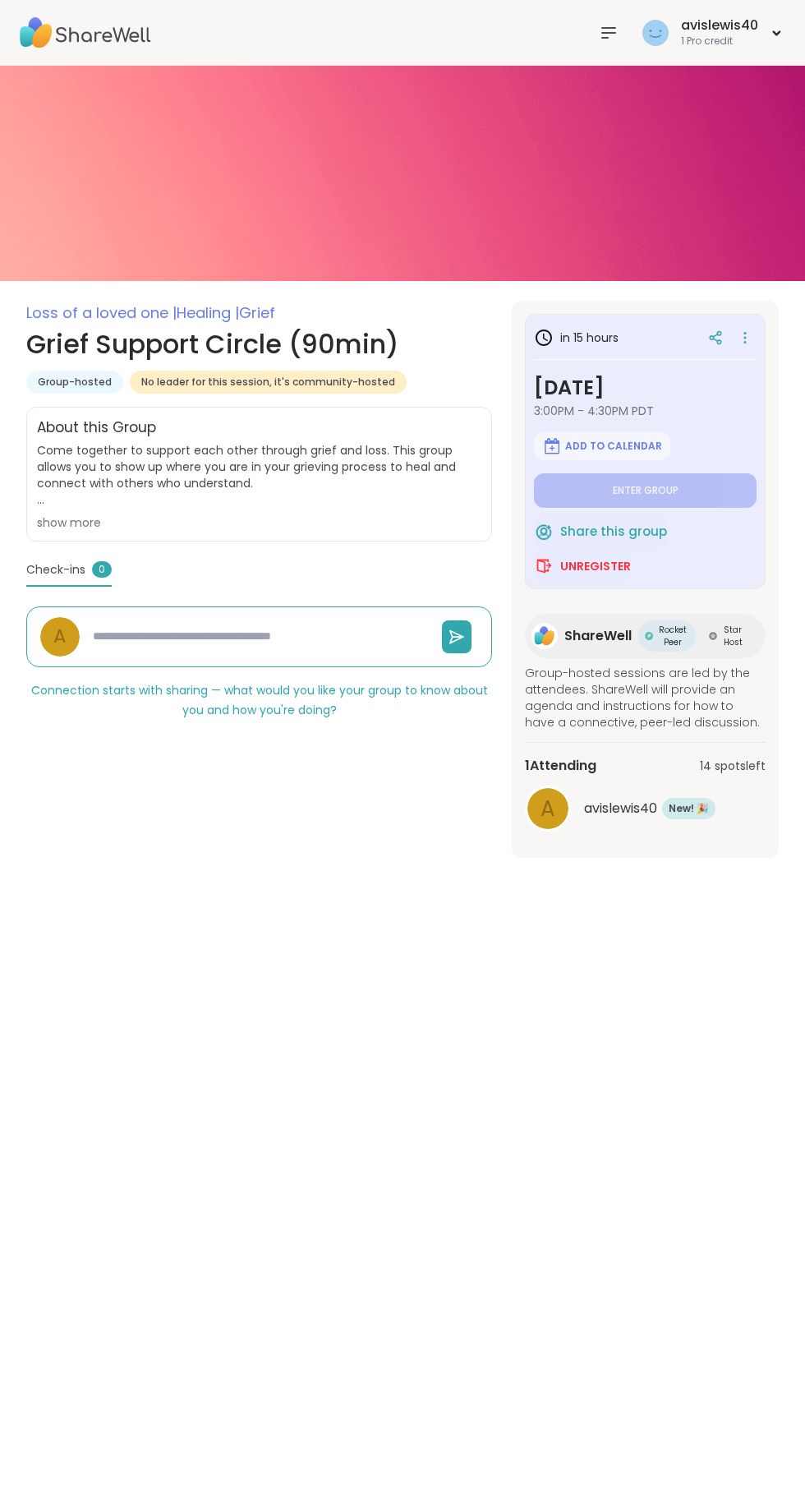
click at [604, 539] on span "Share this group" at bounding box center [613, 532] width 106 height 18
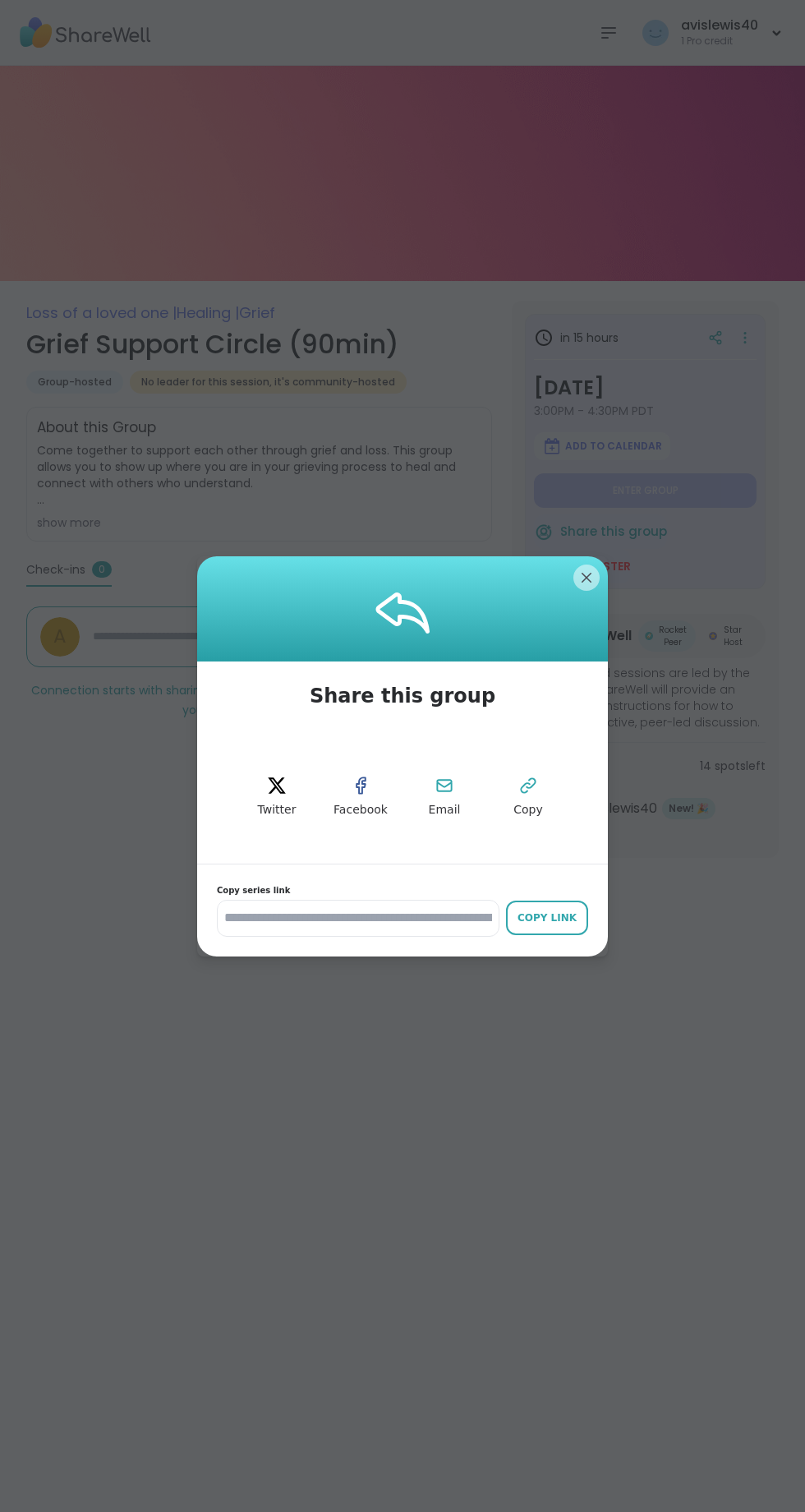
click at [531, 925] on div "Copy Link" at bounding box center [547, 918] width 66 height 15
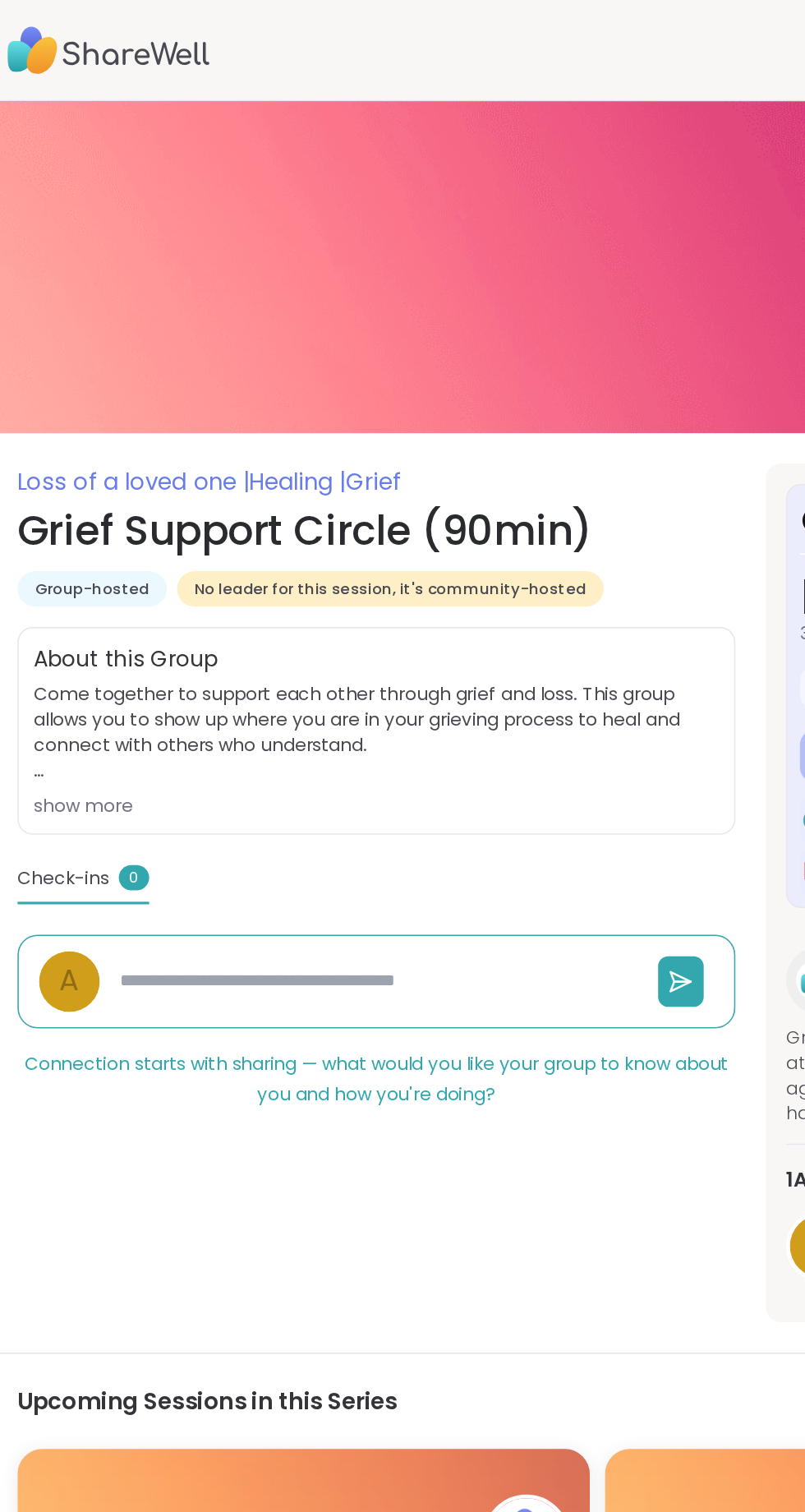
type textarea "*"
